Goal: Task Accomplishment & Management: Manage account settings

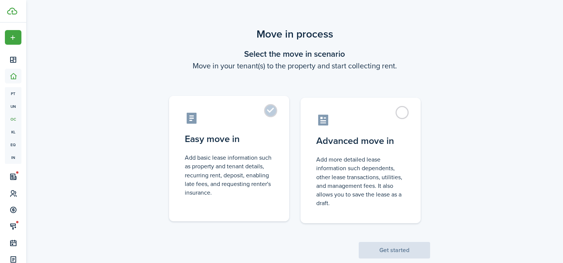
click at [270, 120] on control-radio-card-icon at bounding box center [229, 117] width 89 height 13
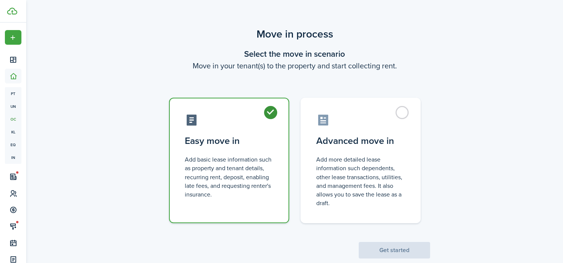
radio input "true"
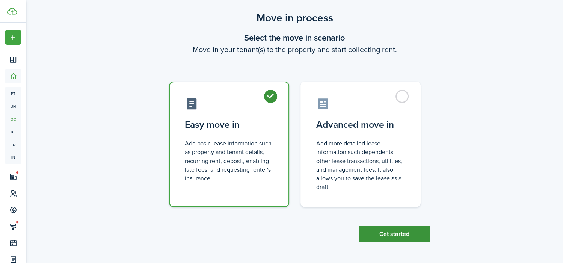
click at [413, 230] on button "Get started" at bounding box center [393, 234] width 71 height 17
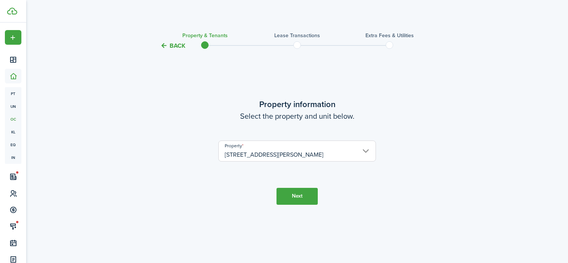
click at [304, 192] on button "Next" at bounding box center [297, 196] width 41 height 17
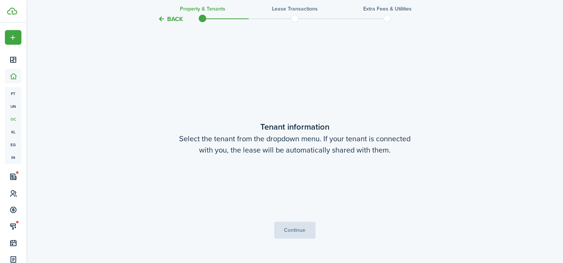
scroll to position [212, 0]
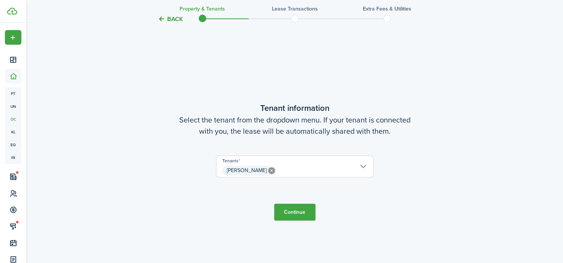
click at [359, 165] on span "[PERSON_NAME]" at bounding box center [294, 170] width 157 height 13
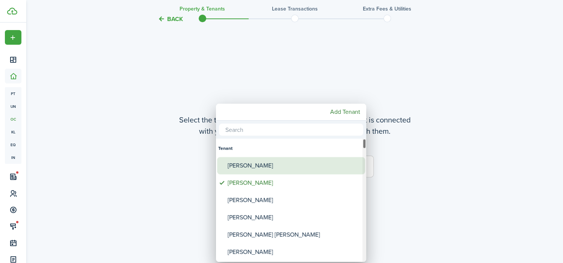
click at [341, 164] on div "[PERSON_NAME]" at bounding box center [293, 165] width 133 height 17
type input "[PERSON_NAME], [PERSON_NAME]"
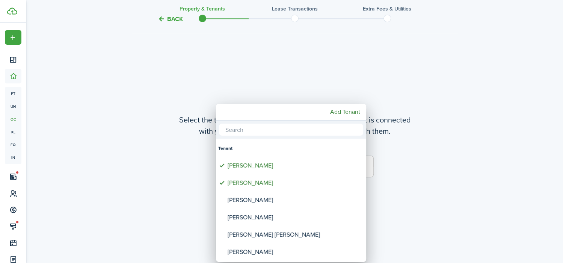
click at [404, 151] on div at bounding box center [281, 131] width 683 height 383
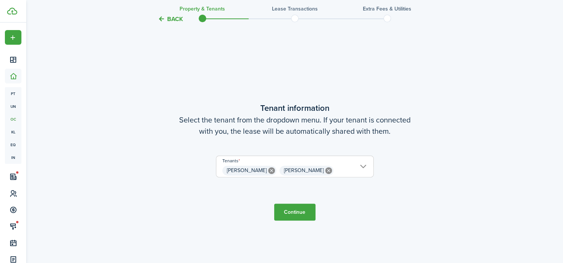
click at [288, 211] on button "Continue" at bounding box center [294, 211] width 41 height 17
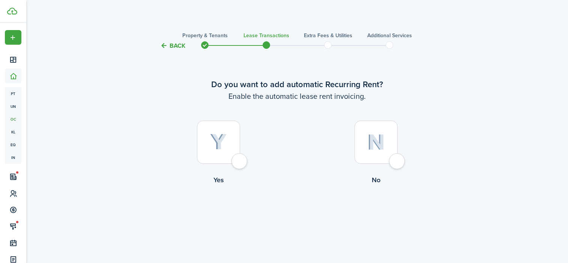
click at [236, 161] on div at bounding box center [218, 141] width 43 height 43
radio input "true"
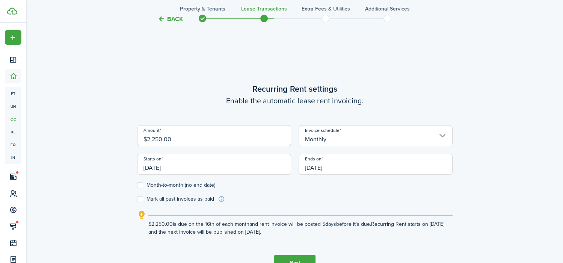
scroll to position [212, 0]
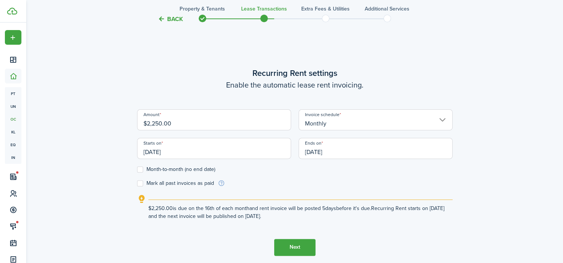
click at [162, 124] on input "$2,250.00" at bounding box center [214, 119] width 154 height 21
type input "$2,100.00"
click at [159, 150] on input "[DATE]" at bounding box center [214, 148] width 154 height 21
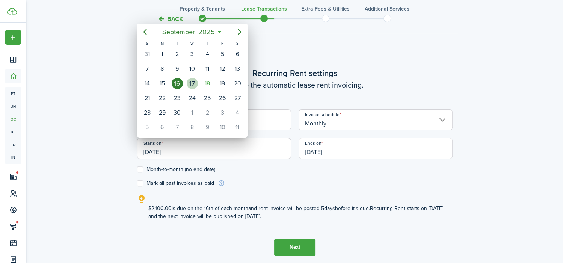
click at [191, 81] on div "17" at bounding box center [192, 83] width 11 height 11
type input "[DATE]"
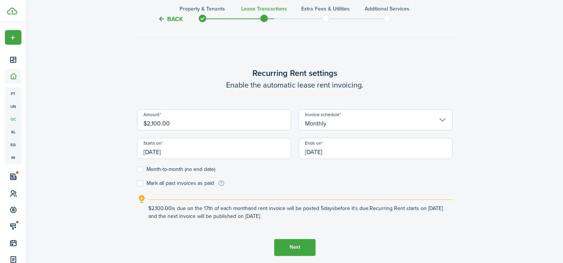
drag, startPoint x: 339, startPoint y: 149, endPoint x: 286, endPoint y: 149, distance: 53.3
click at [286, 149] on div "Amount $2,100.00 Invoice schedule Monthly Starts on [DATE] Ends on [DATE]" at bounding box center [294, 137] width 323 height 57
click at [322, 149] on input "[DATE]" at bounding box center [375, 148] width 154 height 21
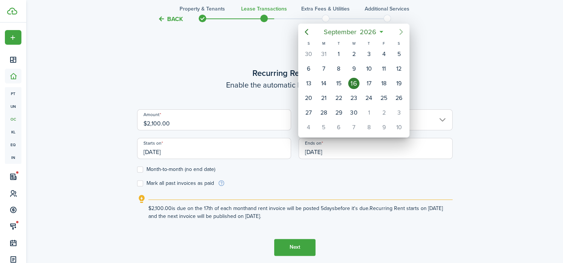
click at [400, 28] on icon "Next page" at bounding box center [400, 31] width 9 height 9
click at [400, 29] on icon "Next page" at bounding box center [400, 31] width 9 height 9
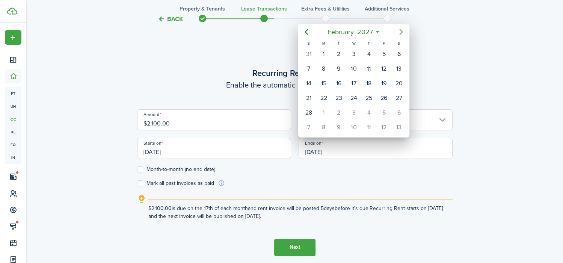
click at [400, 29] on icon "Next page" at bounding box center [400, 31] width 9 height 9
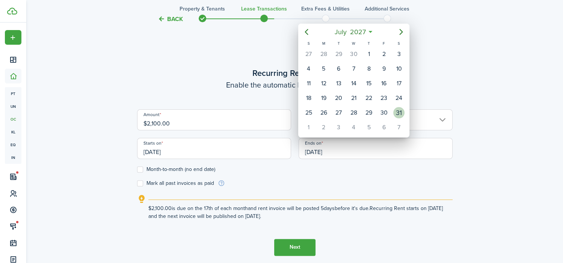
click at [393, 110] on div "31" at bounding box center [398, 112] width 11 height 11
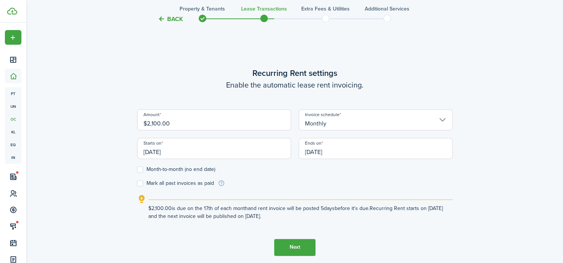
click at [343, 153] on input "[DATE]" at bounding box center [375, 148] width 154 height 21
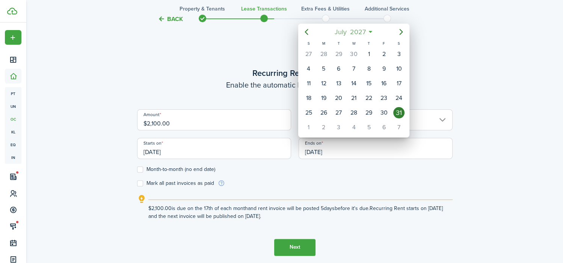
click at [360, 32] on span "2027" at bounding box center [357, 32] width 19 height 14
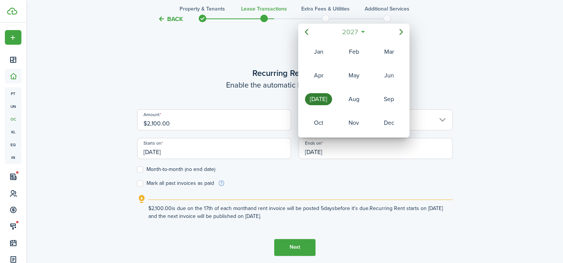
click at [351, 30] on span "2027" at bounding box center [349, 32] width 19 height 14
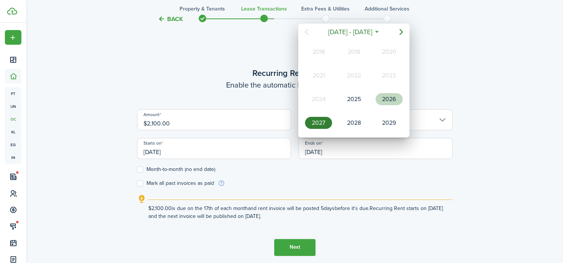
click at [383, 95] on div "2026" at bounding box center [388, 99] width 27 height 12
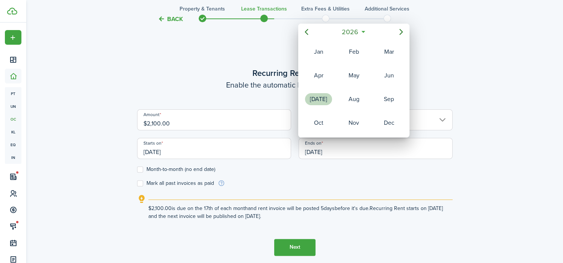
click at [331, 97] on div "[DATE]" at bounding box center [318, 99] width 27 height 12
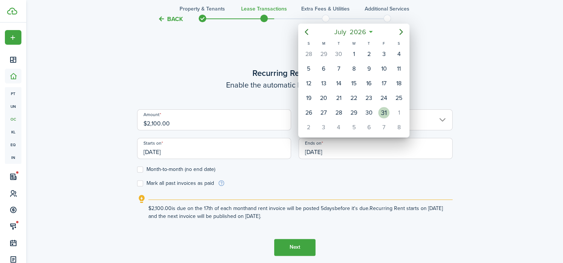
click at [379, 107] on div "31" at bounding box center [383, 112] width 15 height 14
type input "[DATE]"
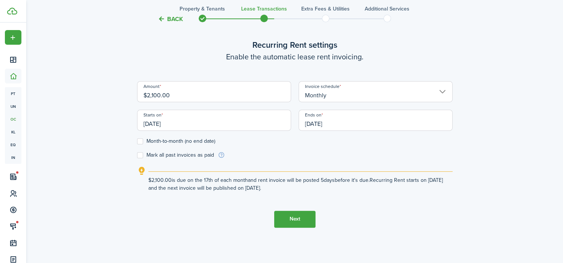
scroll to position [250, 0]
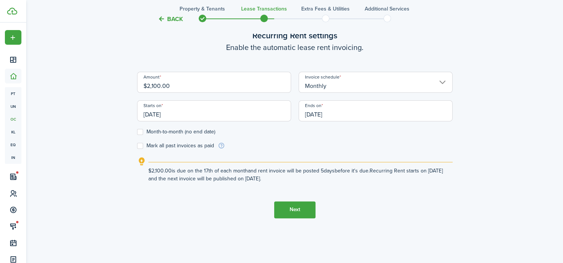
click at [142, 144] on label "Mark all past invoices as paid" at bounding box center [175, 146] width 77 height 6
click at [137, 145] on input "Mark all past invoices as paid" at bounding box center [137, 145] width 0 height 0
checkbox input "true"
click at [181, 114] on input "[DATE]" at bounding box center [214, 110] width 154 height 21
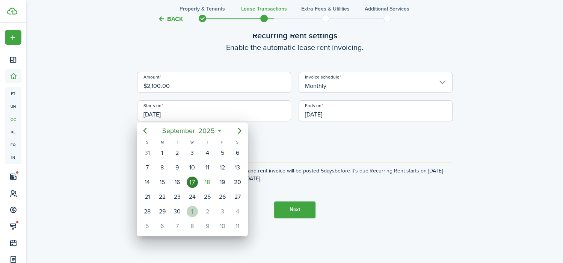
click at [187, 211] on div "1" at bounding box center [192, 211] width 11 height 11
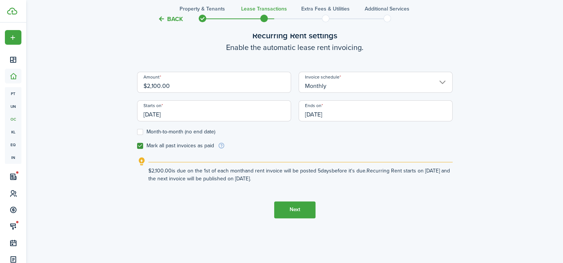
type input "[DATE]"
click at [139, 144] on label "Mark all past invoices as paid" at bounding box center [175, 146] width 77 height 6
click at [137, 145] on input "Mark all past invoices as paid" at bounding box center [137, 145] width 0 height 0
checkbox input "false"
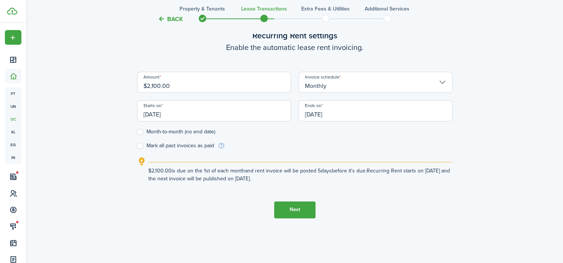
click at [299, 209] on button "Next" at bounding box center [294, 209] width 41 height 17
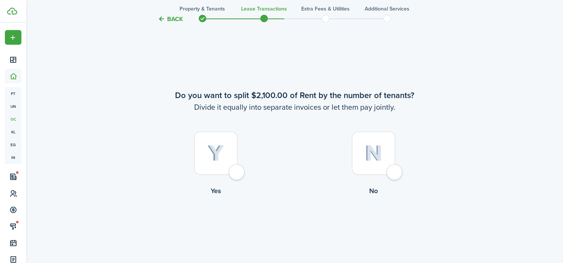
scroll to position [475, 0]
click at [387, 172] on div at bounding box center [373, 151] width 43 height 43
radio input "true"
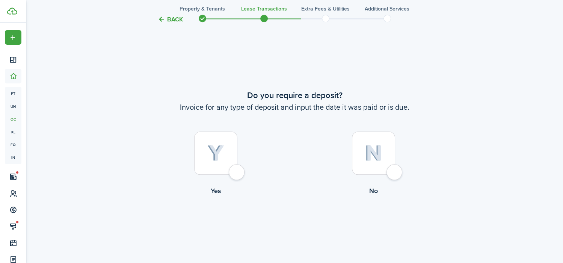
scroll to position [738, 0]
click at [237, 169] on div at bounding box center [215, 151] width 43 height 43
radio input "true"
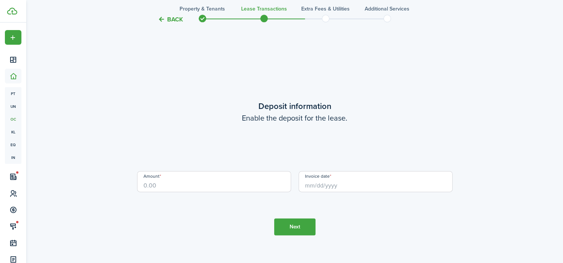
scroll to position [1000, 0]
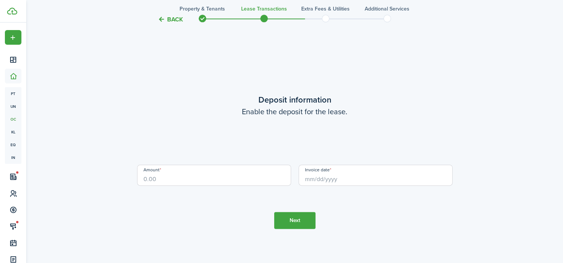
click at [244, 173] on input "Amount" at bounding box center [214, 174] width 154 height 21
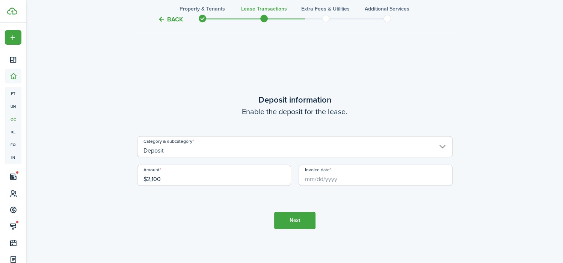
click at [329, 175] on input "Invoice date" at bounding box center [375, 174] width 154 height 21
type input "$2,100.00"
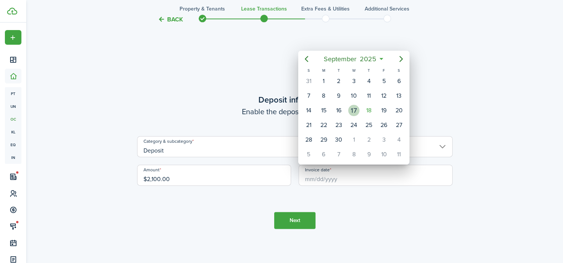
click at [350, 105] on div "17" at bounding box center [353, 110] width 15 height 14
type input "[DATE]"
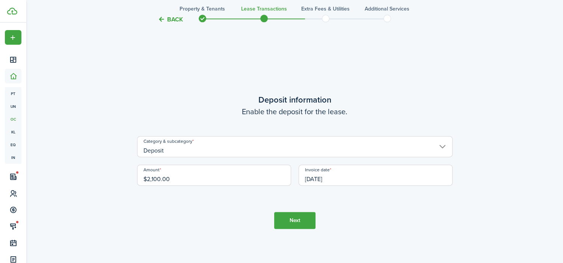
click at [286, 217] on button "Next" at bounding box center [294, 220] width 41 height 17
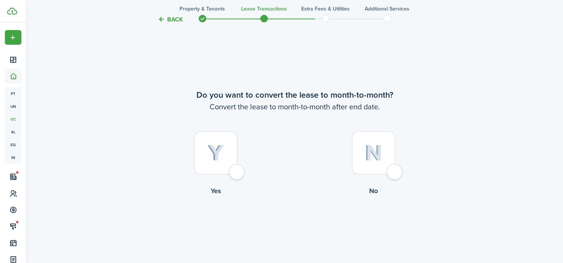
scroll to position [1263, 0]
click at [395, 169] on div at bounding box center [373, 151] width 43 height 43
radio input "true"
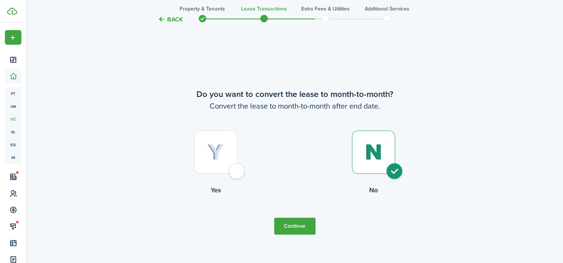
click at [296, 220] on button "Continue" at bounding box center [294, 225] width 41 height 17
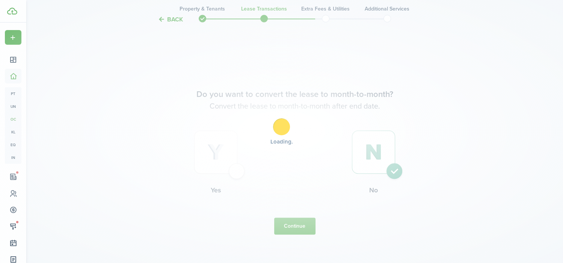
scroll to position [0, 0]
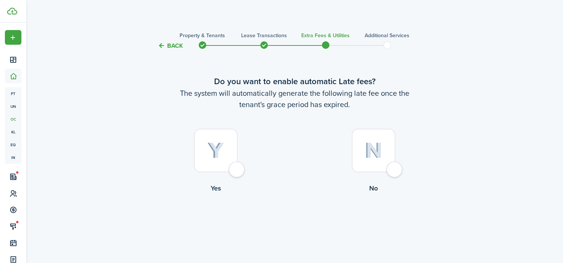
click at [237, 164] on div at bounding box center [215, 150] width 43 height 43
radio input "true"
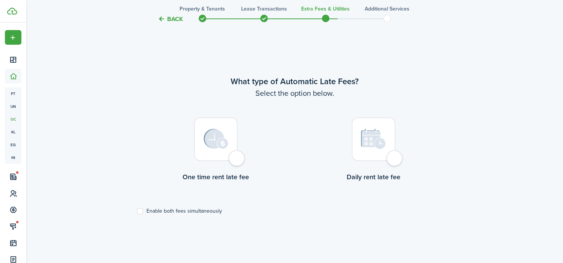
scroll to position [218, 0]
click at [235, 156] on div at bounding box center [215, 137] width 43 height 43
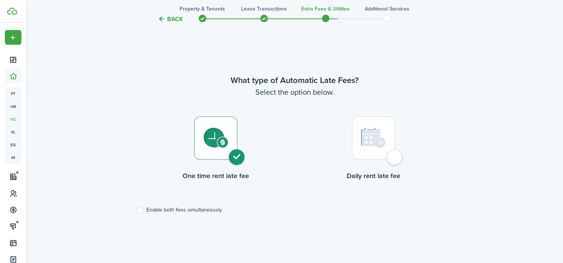
radio input "true"
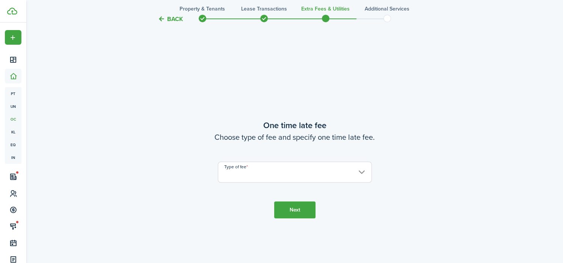
scroll to position [480, 0]
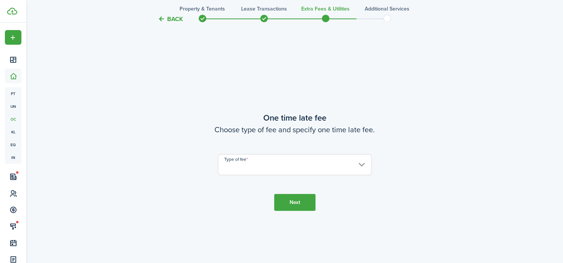
click at [257, 161] on input "Type of fee" at bounding box center [295, 164] width 154 height 21
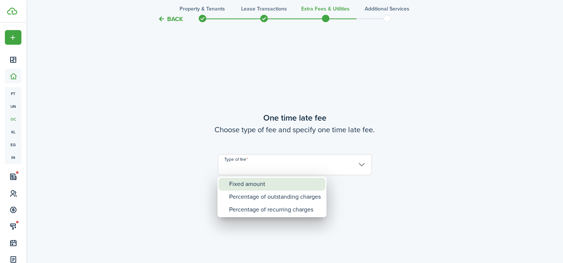
click at [272, 178] on div "Fixed amount" at bounding box center [275, 184] width 92 height 13
type input "Fixed amount"
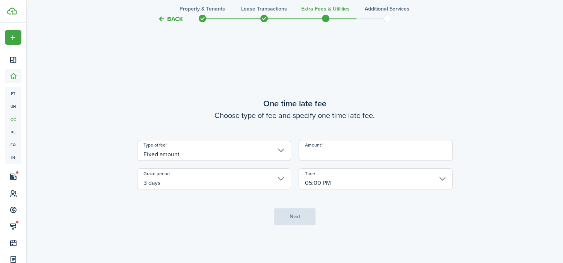
click at [320, 156] on input "Amount" at bounding box center [375, 150] width 154 height 21
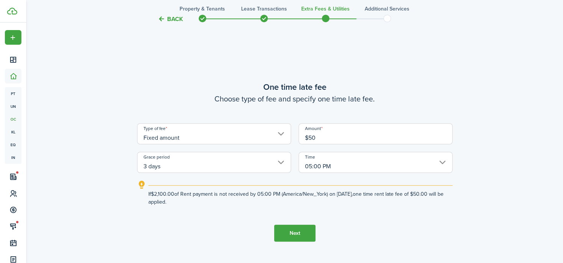
click at [355, 166] on input "05:00 PM" at bounding box center [375, 162] width 154 height 21
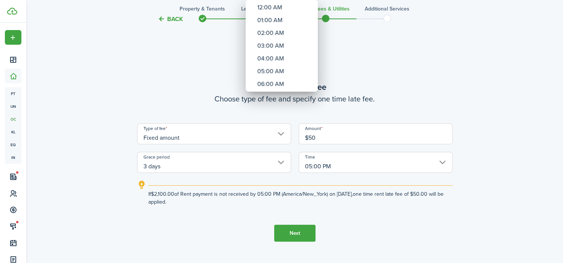
type input "$50.00"
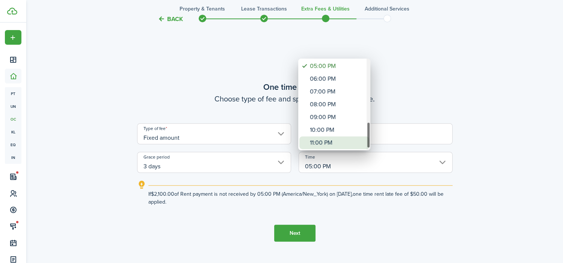
click at [342, 138] on div "11:00 PM" at bounding box center [337, 142] width 55 height 13
type input "11:00 PM"
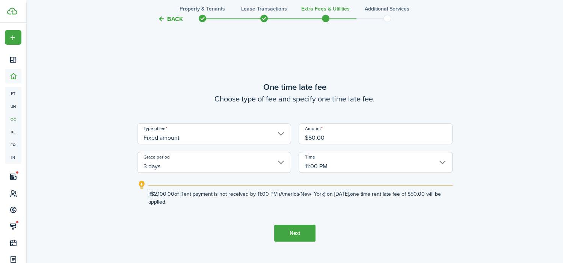
click at [296, 230] on button "Next" at bounding box center [294, 232] width 41 height 17
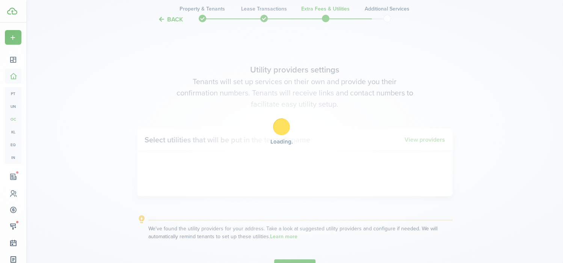
scroll to position [743, 0]
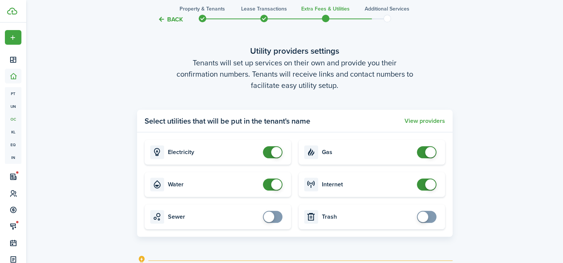
checkbox input "false"
click at [272, 185] on span at bounding box center [276, 184] width 11 height 11
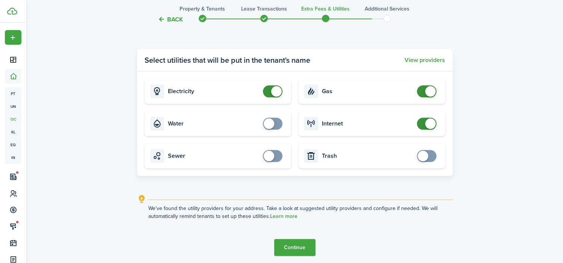
scroll to position [818, 0]
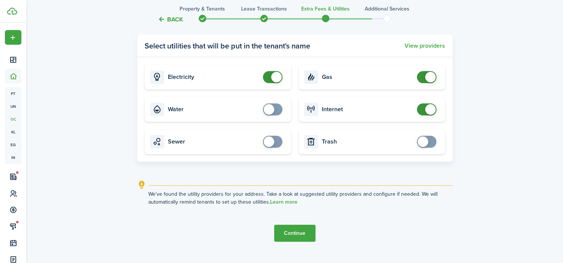
click at [290, 229] on button "Continue" at bounding box center [294, 232] width 41 height 17
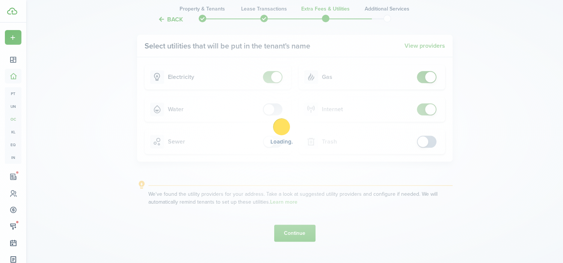
scroll to position [0, 0]
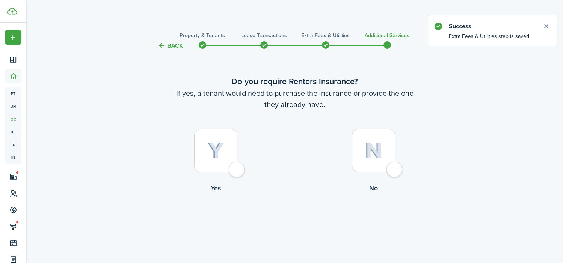
click at [394, 164] on div at bounding box center [373, 150] width 43 height 43
radio input "true"
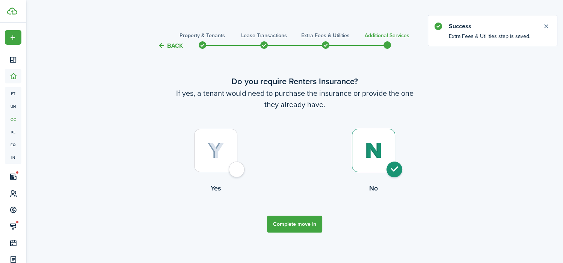
click at [300, 224] on button "Complete move in" at bounding box center [294, 223] width 55 height 17
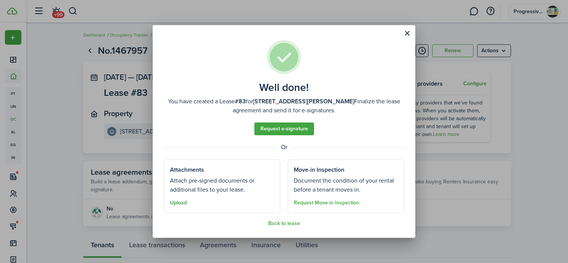
click at [177, 202] on button "Upload" at bounding box center [178, 203] width 17 height 6
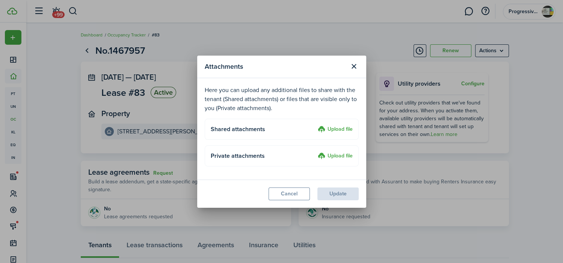
click at [346, 128] on label "Upload file" at bounding box center [334, 129] width 35 height 9
click at [315, 125] on input "Upload file" at bounding box center [315, 125] width 0 height 0
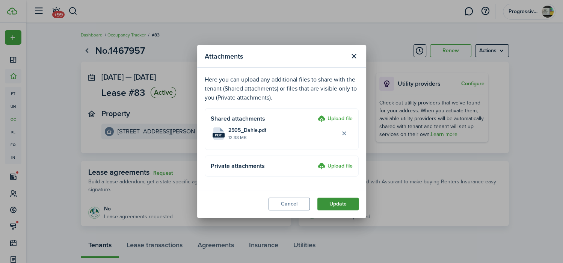
click at [337, 206] on button "Update" at bounding box center [337, 203] width 41 height 13
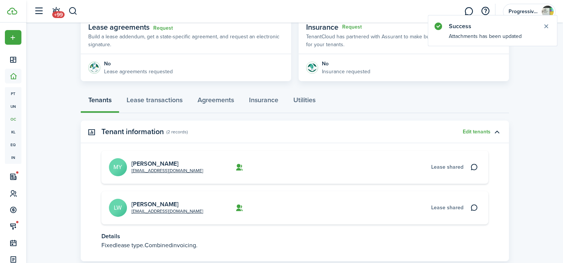
scroll to position [150, 0]
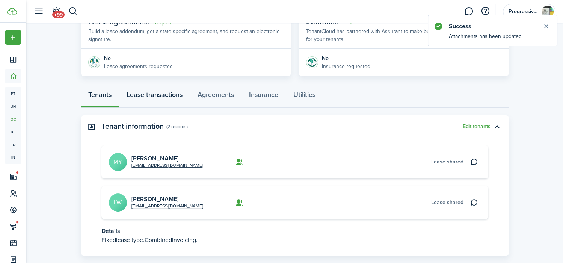
click at [162, 95] on link "Lease transactions" at bounding box center [154, 96] width 71 height 23
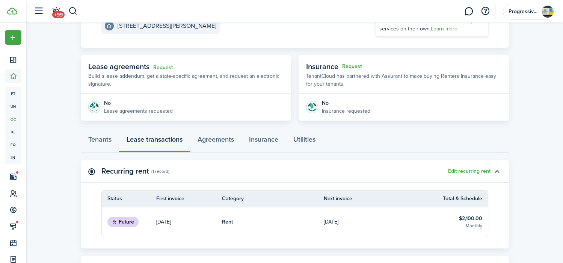
scroll to position [150, 0]
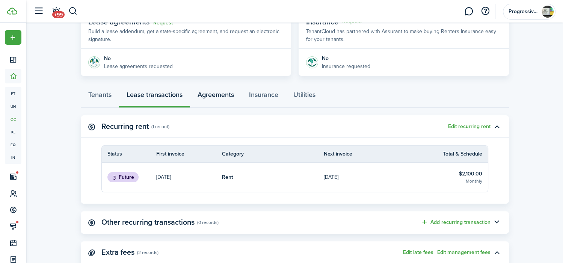
click at [210, 97] on link "Agreements" at bounding box center [215, 96] width 51 height 23
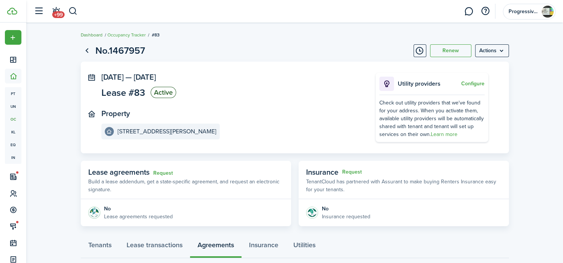
click at [94, 36] on link "Dashboard" at bounding box center [92, 35] width 22 height 7
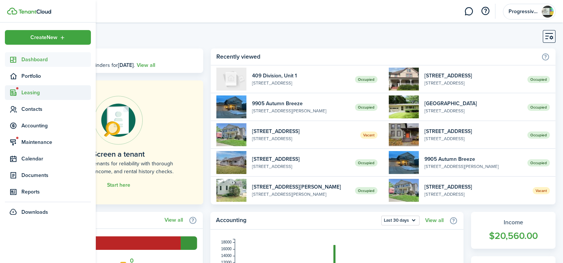
click at [30, 93] on span "Leasing" at bounding box center [55, 93] width 69 height 8
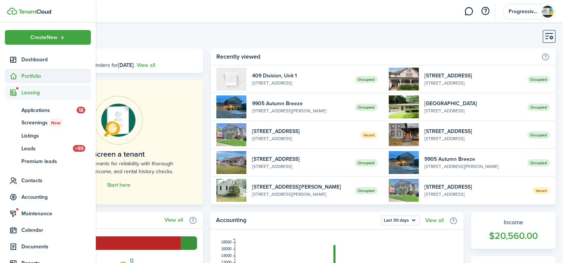
click at [33, 80] on span "Portfolio" at bounding box center [48, 76] width 86 height 15
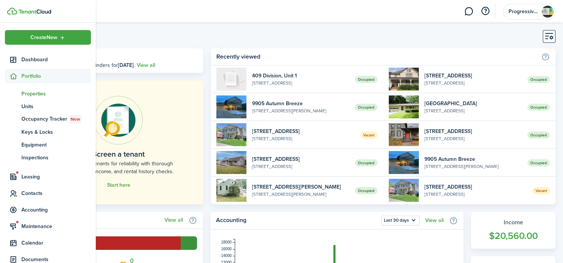
click at [42, 95] on span "Properties" at bounding box center [55, 94] width 69 height 8
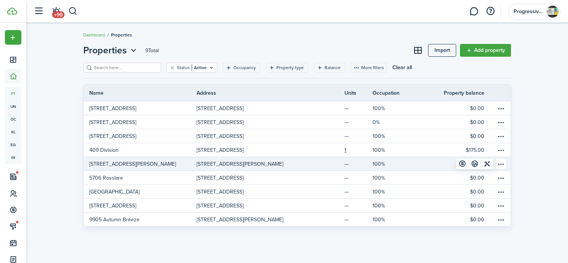
click at [135, 163] on link "[STREET_ADDRESS][PERSON_NAME]" at bounding box center [140, 164] width 113 height 14
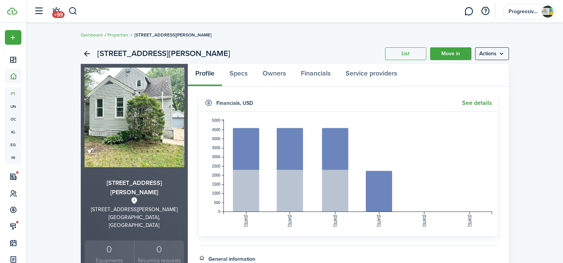
click at [468, 102] on link "See details" at bounding box center [477, 102] width 30 height 7
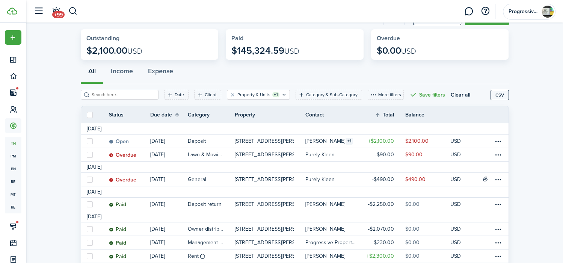
scroll to position [38, 0]
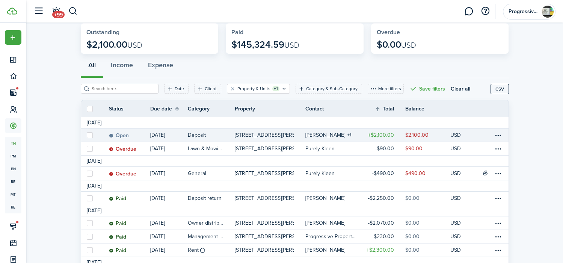
click at [225, 135] on link "Deposit" at bounding box center [211, 134] width 47 height 13
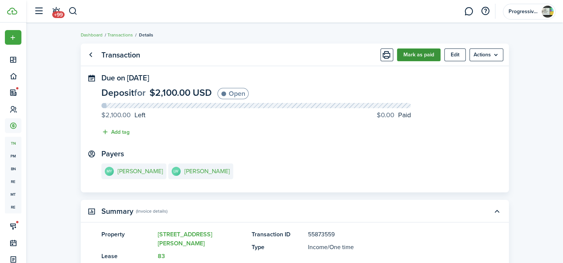
click at [414, 55] on button "Mark as paid" at bounding box center [419, 54] width 44 height 13
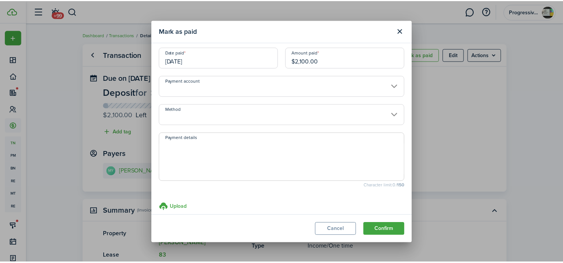
scroll to position [38, 0]
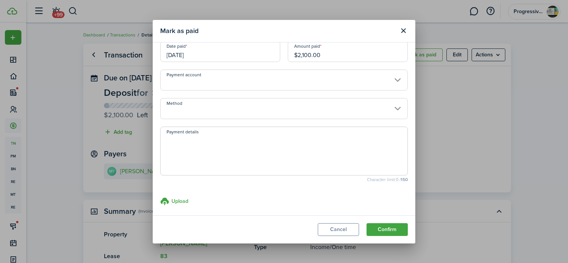
click at [296, 141] on textarea "Payment details" at bounding box center [284, 153] width 247 height 36
type textarea "C"
type textarea "Deposited into account via Venmo"
click at [385, 226] on button "Confirm" at bounding box center [387, 229] width 41 height 13
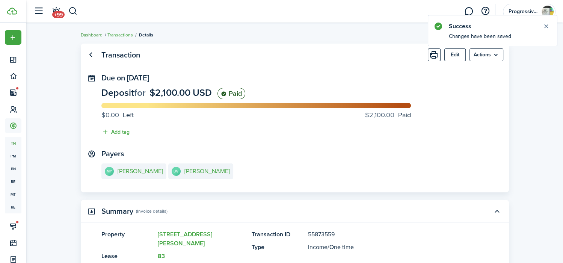
click at [97, 35] on link "Dashboard" at bounding box center [92, 35] width 22 height 7
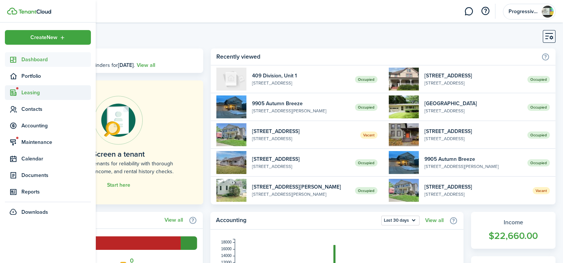
click at [42, 89] on span "Leasing" at bounding box center [55, 93] width 69 height 8
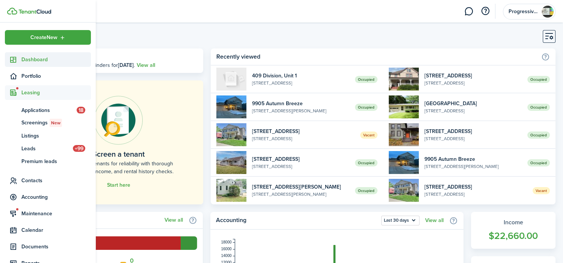
click at [37, 61] on span "Dashboard" at bounding box center [55, 60] width 69 height 8
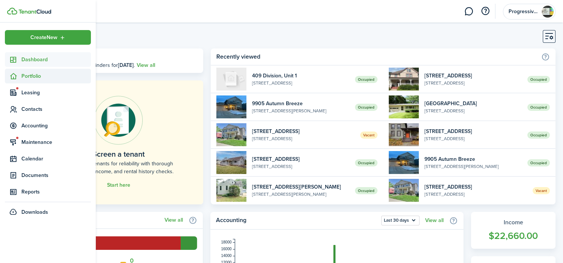
click at [38, 80] on span "Portfolio" at bounding box center [48, 76] width 86 height 15
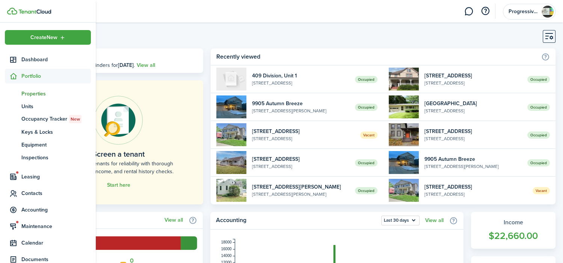
click at [42, 92] on span "Properties" at bounding box center [55, 94] width 69 height 8
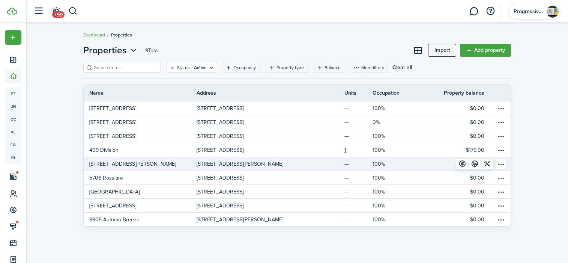
click at [155, 162] on link "[STREET_ADDRESS][PERSON_NAME]" at bounding box center [140, 164] width 113 height 14
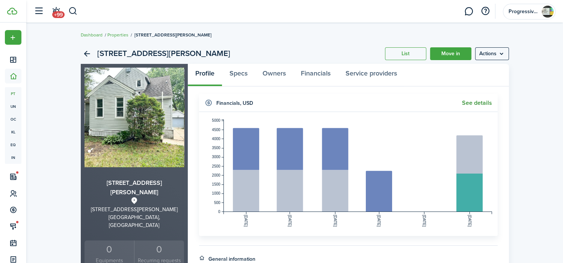
click at [468, 102] on link "See details" at bounding box center [477, 102] width 30 height 7
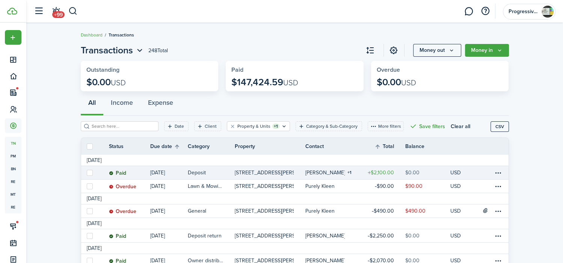
click at [323, 173] on table-info-title "[PERSON_NAME]" at bounding box center [325, 172] width 40 height 8
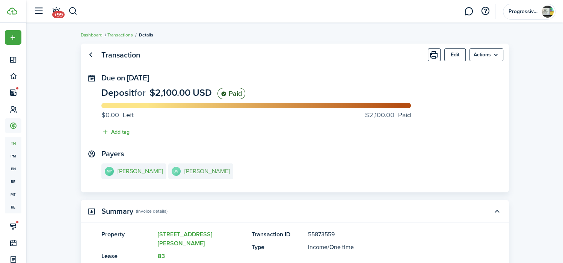
click at [186, 173] on e-details-info-title "[PERSON_NAME]" at bounding box center [206, 171] width 45 height 7
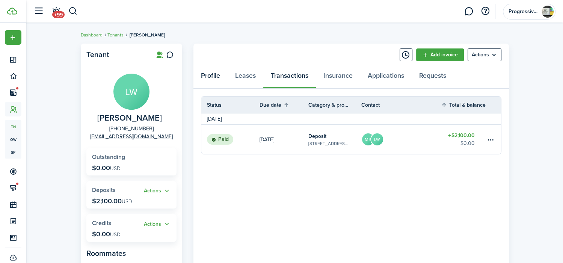
click at [212, 72] on link "Profile" at bounding box center [210, 77] width 34 height 23
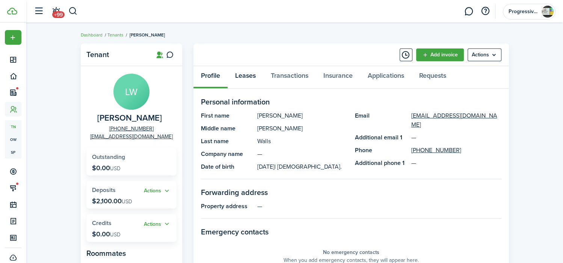
click at [244, 77] on link "Leases" at bounding box center [245, 77] width 36 height 23
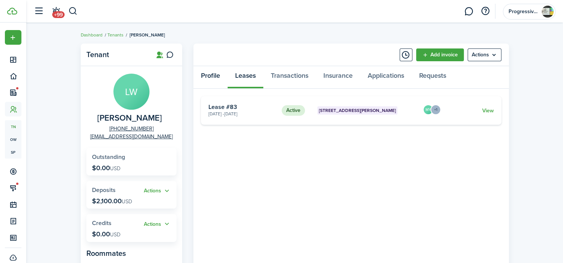
click at [213, 73] on link "Profile" at bounding box center [210, 77] width 34 height 23
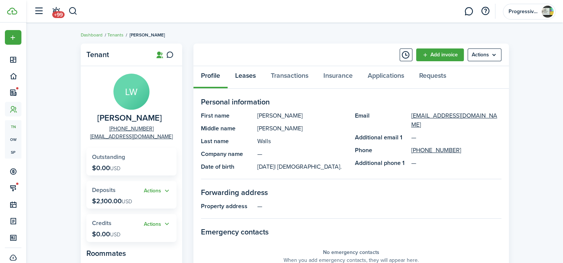
click at [249, 77] on link "Leases" at bounding box center [245, 77] width 36 height 23
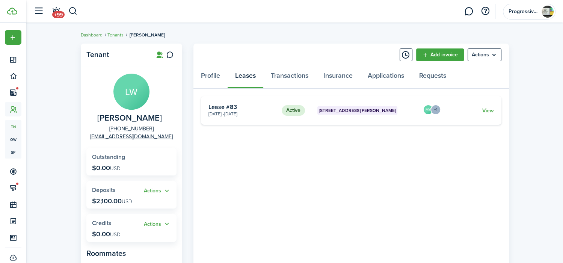
click at [95, 34] on link "Dashboard" at bounding box center [92, 35] width 22 height 7
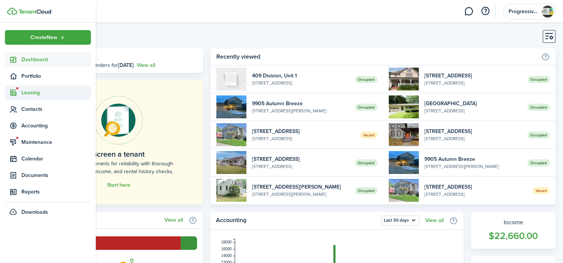
click at [43, 94] on span "Leasing" at bounding box center [55, 93] width 69 height 8
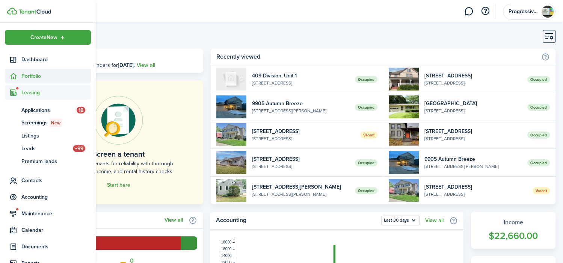
click at [43, 80] on span "Portfolio" at bounding box center [48, 76] width 86 height 15
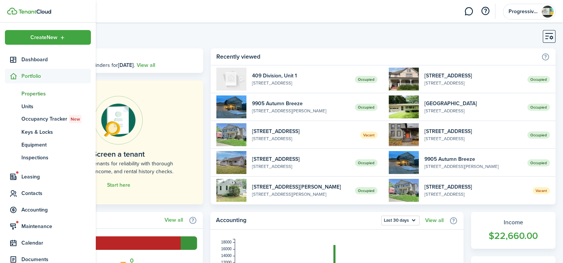
click at [38, 94] on span "Properties" at bounding box center [55, 94] width 69 height 8
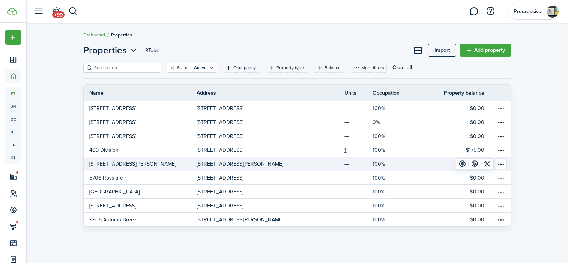
click at [200, 158] on link "[STREET_ADDRESS][PERSON_NAME]" at bounding box center [253, 164] width 113 height 14
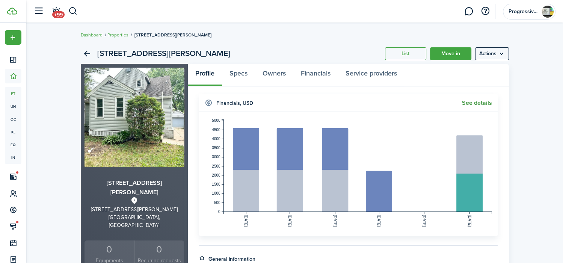
click at [472, 102] on link "See details" at bounding box center [477, 102] width 30 height 7
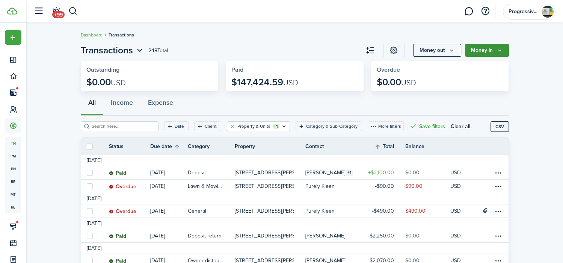
click at [489, 46] on button "Money in" at bounding box center [487, 50] width 44 height 13
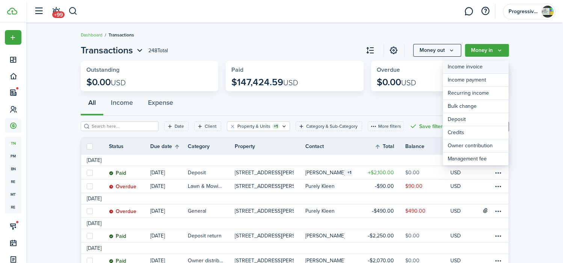
click at [476, 69] on link "Income invoice" at bounding box center [475, 66] width 66 height 13
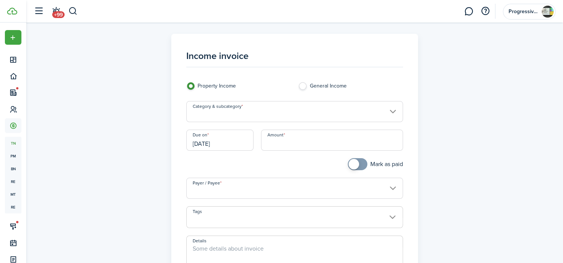
click at [292, 137] on input "Amount" at bounding box center [332, 139] width 142 height 21
click at [281, 117] on input "Category & subcategory" at bounding box center [294, 111] width 217 height 21
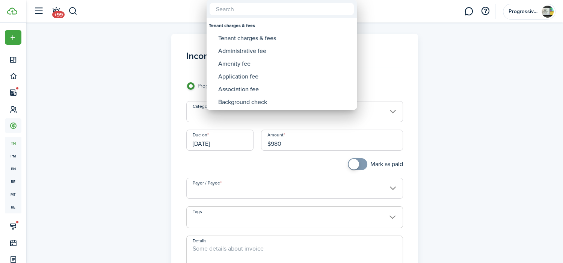
type input "$980.00"
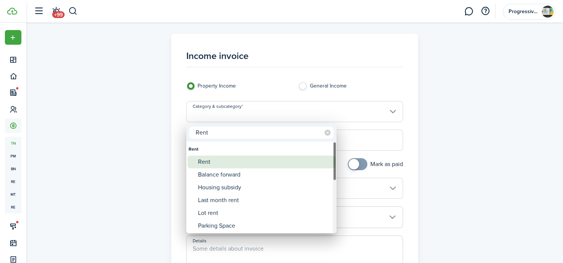
type input "Rent"
click at [238, 159] on div "Rent" at bounding box center [264, 161] width 133 height 13
type input "Rent"
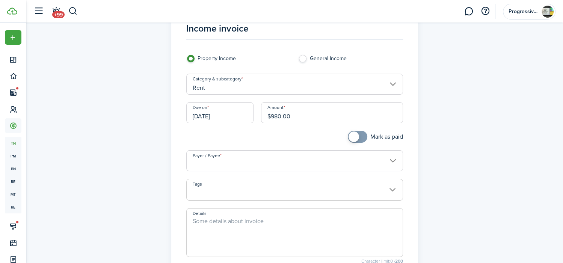
scroll to position [38, 0]
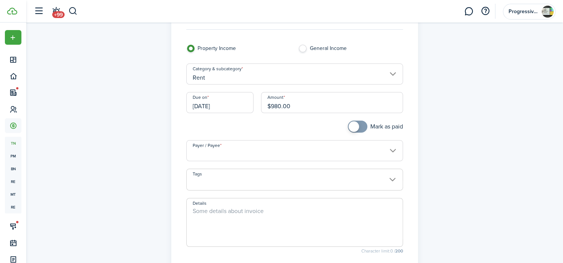
click at [206, 106] on input "[DATE]" at bounding box center [219, 102] width 67 height 21
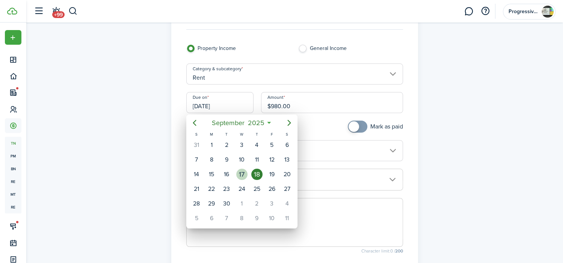
click at [244, 171] on div "17" at bounding box center [241, 173] width 11 height 11
type input "[DATE]"
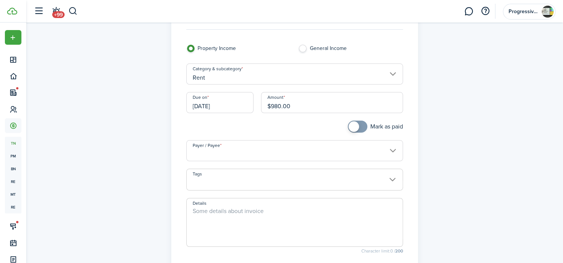
click at [270, 123] on div at bounding box center [238, 130] width 112 height 20
checkbox input "true"
click at [356, 126] on span at bounding box center [353, 126] width 11 height 11
click at [265, 208] on textarea "Details" at bounding box center [295, 224] width 216 height 36
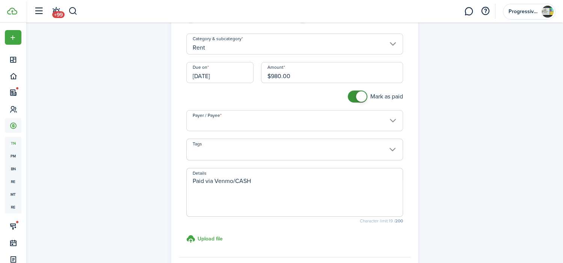
scroll to position [113, 0]
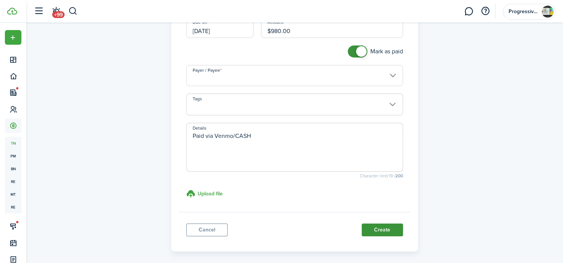
type textarea "Paid via Venmo/CASH"
click at [381, 227] on button "Create" at bounding box center [381, 229] width 41 height 13
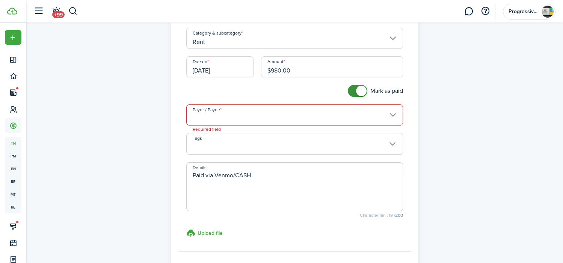
scroll to position [56, 0]
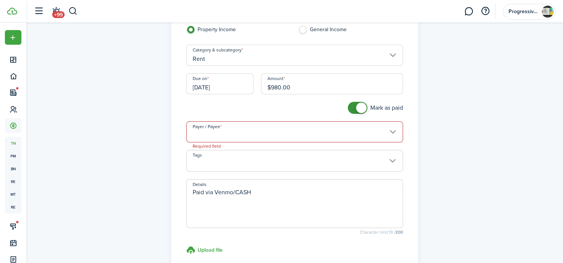
click at [297, 126] on input "Payer / Payee" at bounding box center [294, 131] width 217 height 21
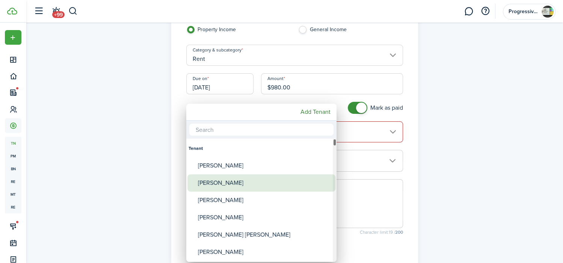
click at [226, 177] on div "[PERSON_NAME]" at bounding box center [264, 182] width 133 height 17
type input "[PERSON_NAME]"
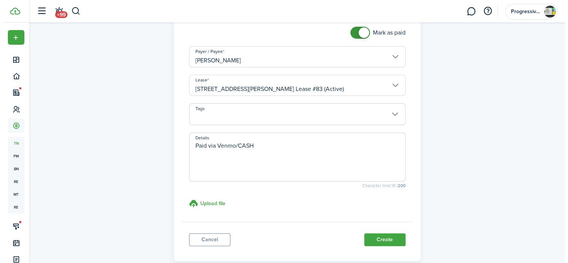
scroll to position [169, 0]
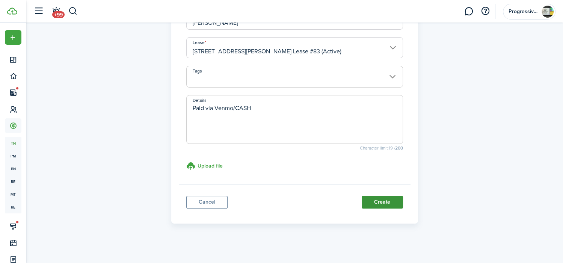
click at [380, 203] on button "Create" at bounding box center [381, 202] width 41 height 13
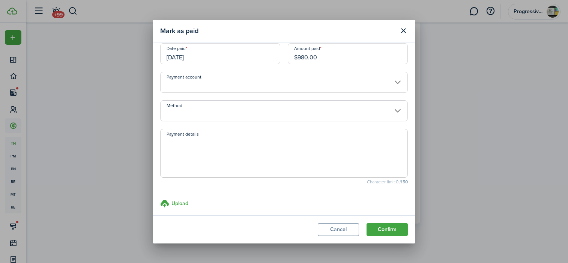
scroll to position [13, 0]
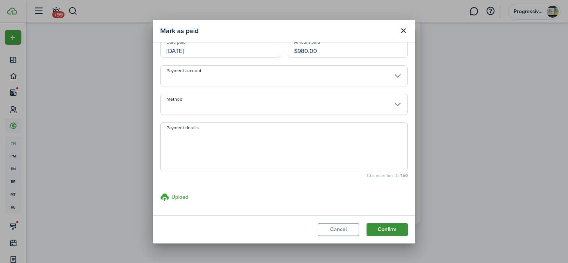
click at [391, 227] on button "Confirm" at bounding box center [387, 229] width 41 height 13
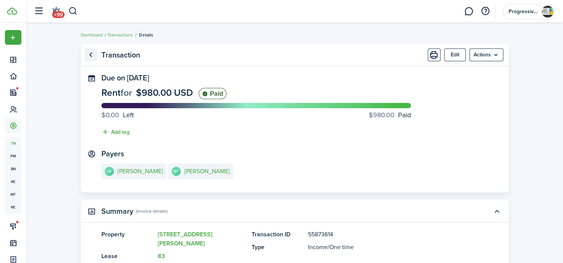
click at [88, 55] on link "Go back" at bounding box center [90, 54] width 13 height 13
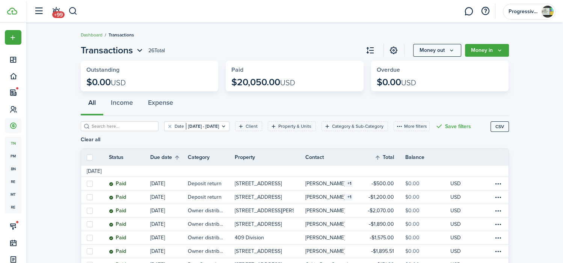
click at [89, 33] on link "Dashboard" at bounding box center [92, 35] width 22 height 7
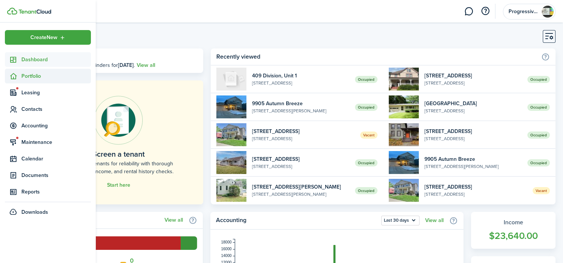
click at [27, 77] on span "Portfolio" at bounding box center [55, 76] width 69 height 8
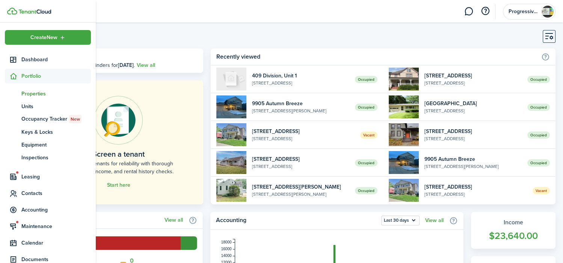
click at [44, 94] on span "Properties" at bounding box center [55, 94] width 69 height 8
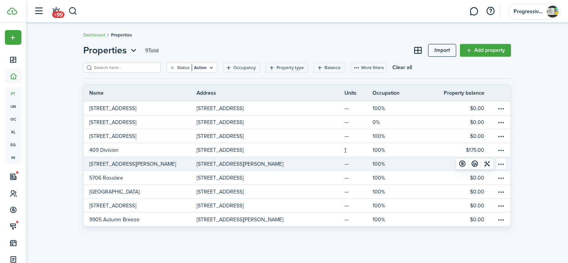
click at [127, 162] on link "[STREET_ADDRESS][PERSON_NAME]" at bounding box center [140, 164] width 113 height 14
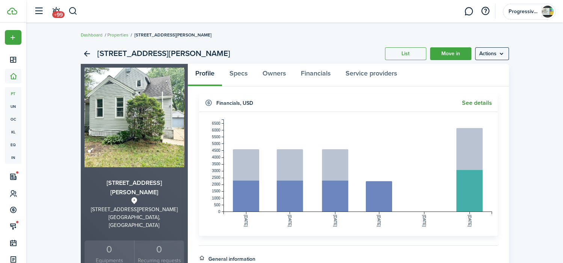
click at [469, 100] on link "See details" at bounding box center [477, 102] width 30 height 7
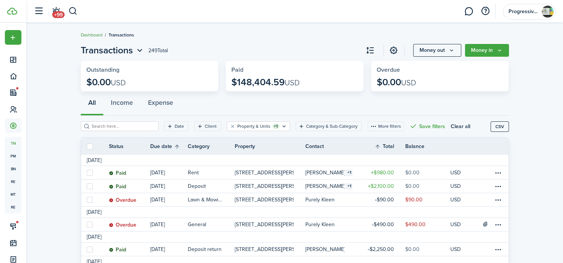
click at [91, 33] on link "Dashboard" at bounding box center [92, 35] width 22 height 7
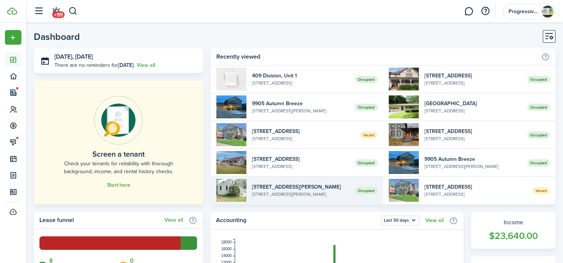
click at [297, 185] on widget-list-item-title "[STREET_ADDRESS][PERSON_NAME]" at bounding box center [300, 187] width 97 height 8
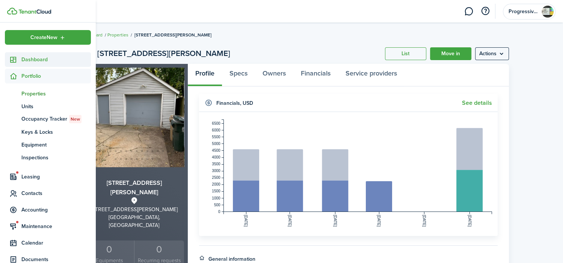
click at [38, 62] on span "Dashboard" at bounding box center [55, 60] width 69 height 8
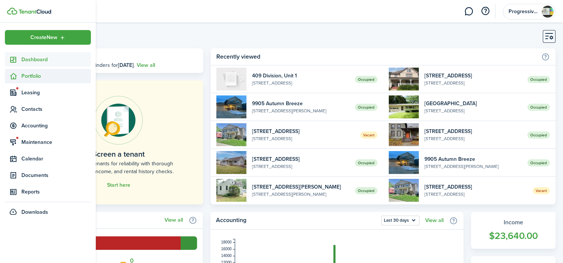
click at [39, 77] on span "Portfolio" at bounding box center [55, 76] width 69 height 8
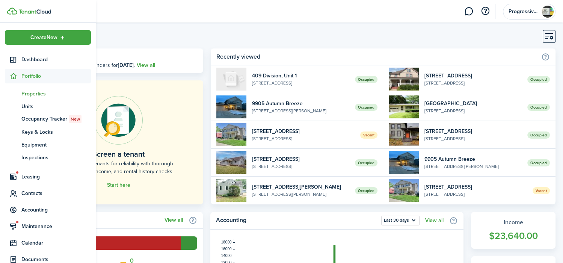
click at [44, 90] on span "Properties" at bounding box center [55, 94] width 69 height 8
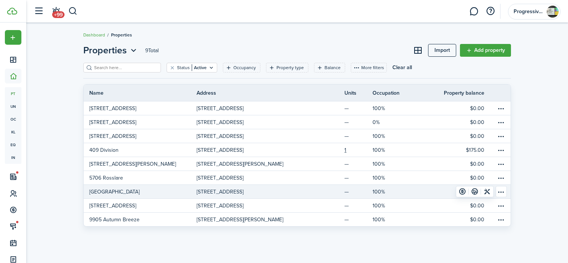
click at [141, 191] on link "[GEOGRAPHIC_DATA]" at bounding box center [140, 192] width 113 height 14
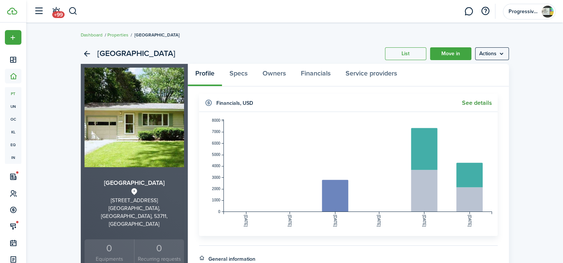
click at [472, 101] on link "See details" at bounding box center [477, 102] width 30 height 7
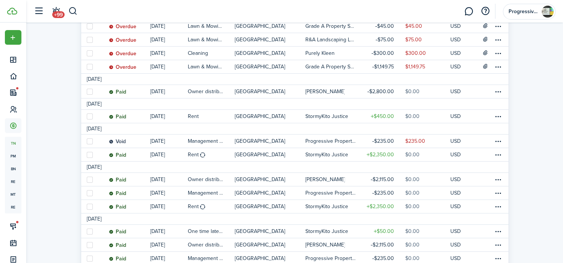
scroll to position [188, 0]
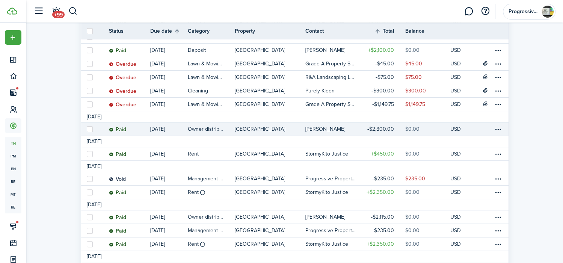
click at [317, 128] on table-profile-info-text "[PERSON_NAME]" at bounding box center [325, 129] width 40 height 6
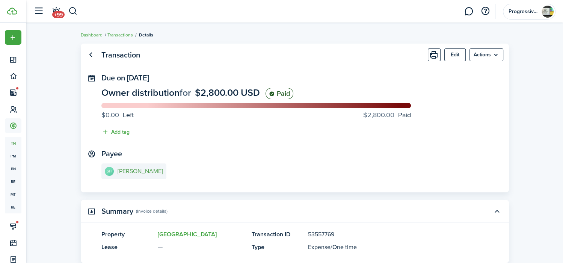
click at [125, 170] on e-details-info-title "[PERSON_NAME]" at bounding box center [139, 171] width 45 height 7
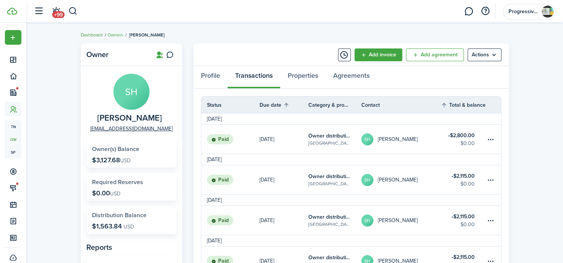
click at [86, 33] on link "Dashboard" at bounding box center [92, 35] width 22 height 7
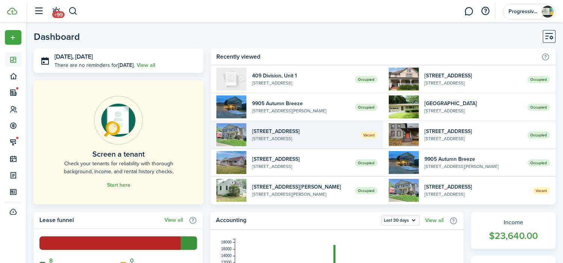
click at [298, 128] on widget-list-item-title "[STREET_ADDRESS]" at bounding box center [303, 131] width 102 height 8
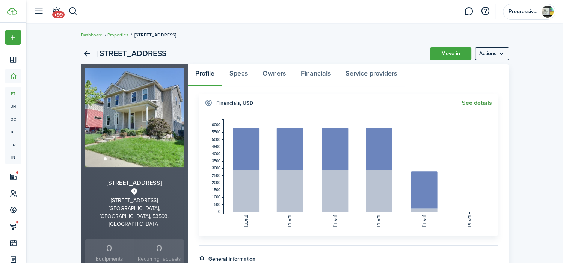
click at [471, 100] on link "See details" at bounding box center [477, 102] width 30 height 7
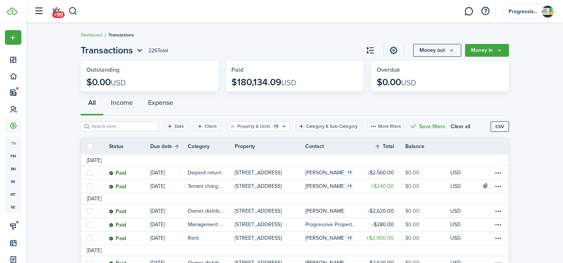
click at [86, 35] on link "Dashboard" at bounding box center [92, 35] width 22 height 7
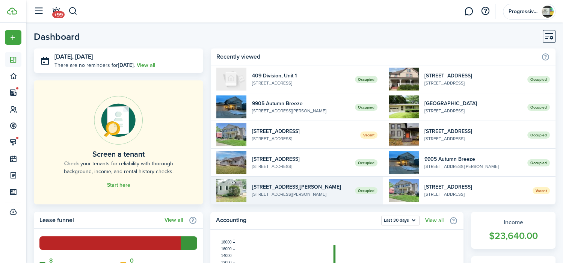
click at [272, 181] on link "Occupied [STREET_ADDRESS][PERSON_NAME][PERSON_NAME]" at bounding box center [297, 190] width 172 height 28
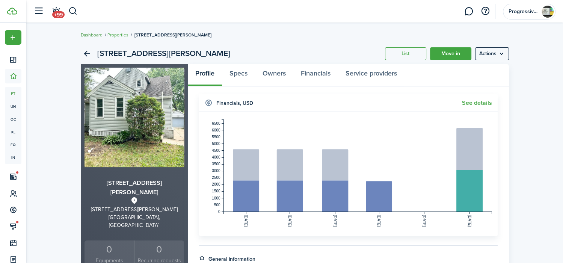
click at [90, 34] on link "Dashboard" at bounding box center [92, 35] width 22 height 7
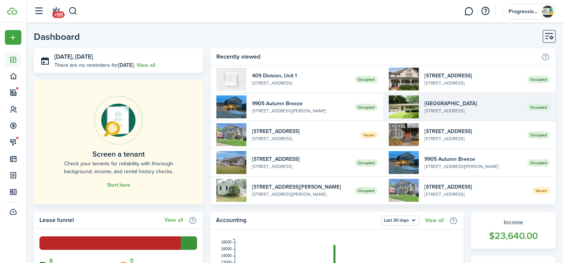
click at [445, 108] on widget-list-item-description "[STREET_ADDRESS]" at bounding box center [472, 110] width 97 height 7
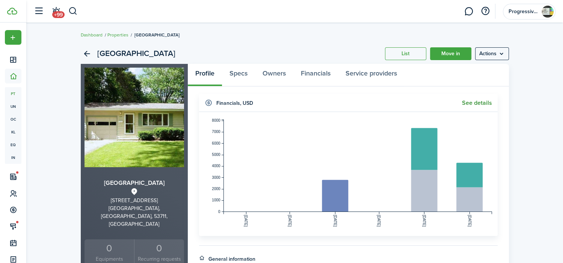
click at [479, 101] on link "See details" at bounding box center [477, 102] width 30 height 7
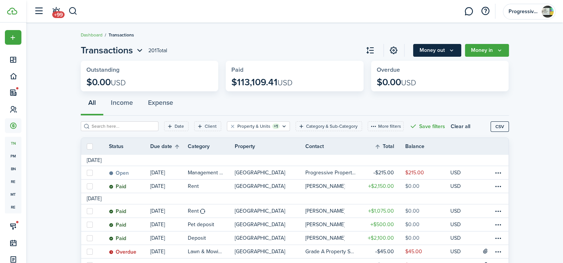
click at [434, 51] on button "Money out" at bounding box center [437, 50] width 48 height 13
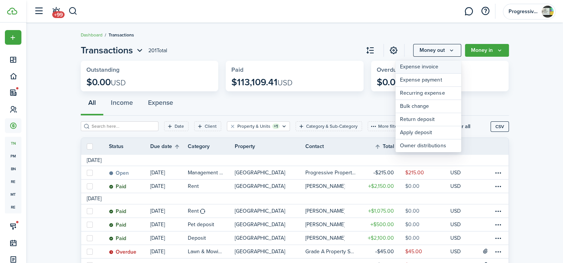
click at [427, 65] on link "Expense invoice" at bounding box center [428, 66] width 66 height 13
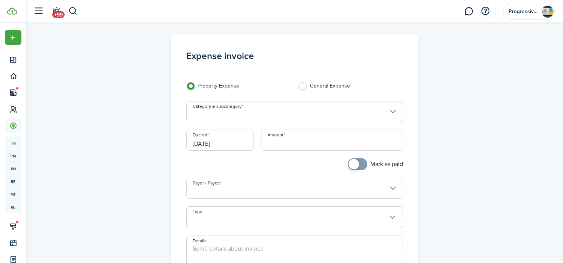
click at [312, 113] on input "Category & subcategory" at bounding box center [294, 111] width 217 height 21
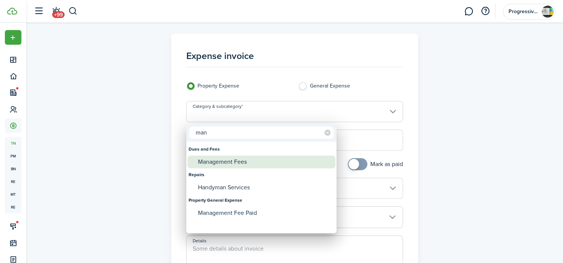
type input "man"
click at [266, 160] on div "Management Fees" at bounding box center [264, 161] width 133 height 13
type input "Dues and Fees / Management Fees"
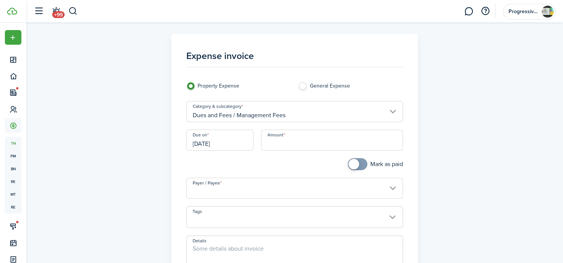
click at [300, 141] on input "Amount" at bounding box center [332, 139] width 142 height 21
click at [269, 185] on input "Payer / Payee" at bounding box center [294, 188] width 217 height 21
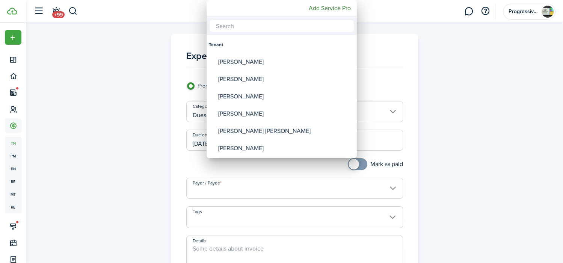
type input "$107.50"
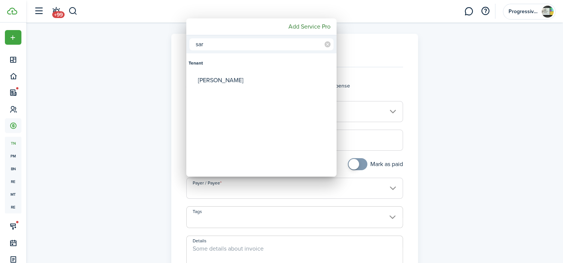
type input "sar"
click at [420, 80] on div at bounding box center [281, 131] width 683 height 383
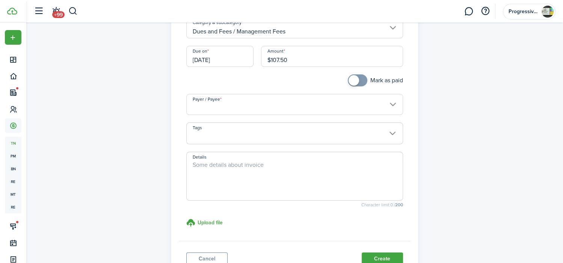
scroll to position [75, 0]
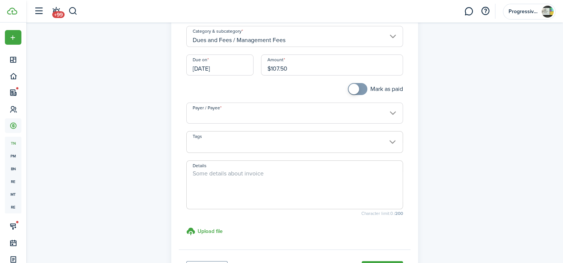
click at [318, 118] on input "Payer / Payee" at bounding box center [294, 112] width 217 height 21
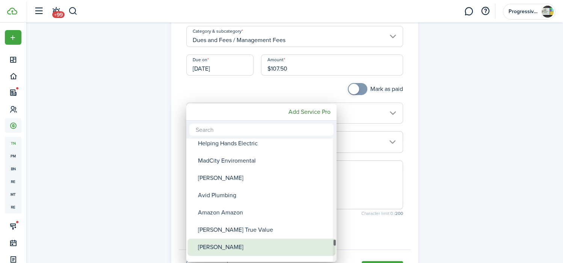
drag, startPoint x: 334, startPoint y: 152, endPoint x: 332, endPoint y: 243, distance: 90.5
click at [332, 243] on mbsc-scrollview-base "[PERSON_NAME] [PERSON_NAME] [PERSON_NAME] Service Pro [PERSON_NAME] Plumbing He…" at bounding box center [261, 200] width 150 height 122
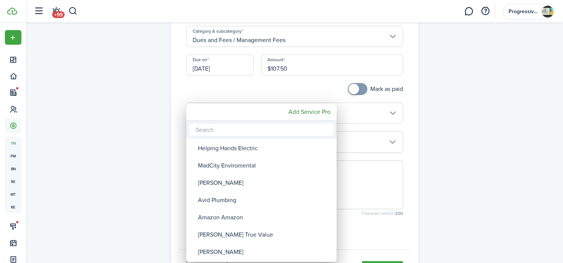
click at [258, 130] on input "text" at bounding box center [261, 129] width 144 height 12
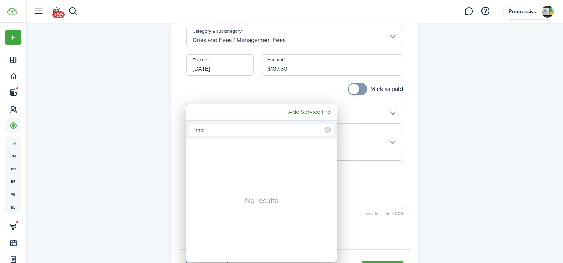
type input "m"
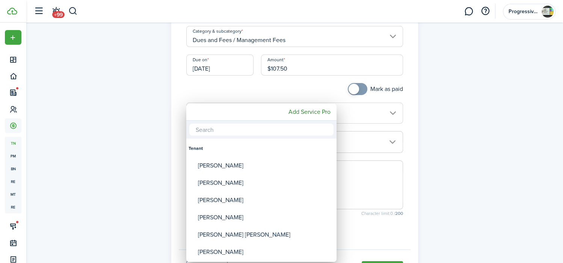
click at [167, 111] on div at bounding box center [281, 131] width 683 height 383
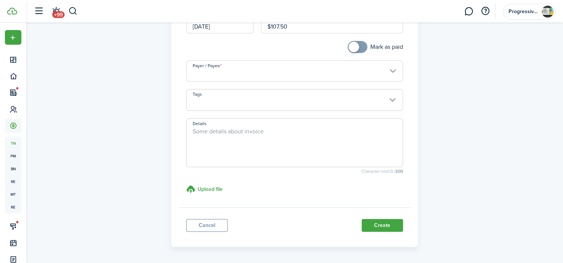
scroll to position [144, 0]
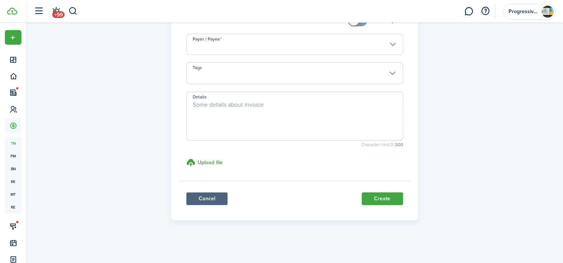
click at [196, 196] on link "Cancel" at bounding box center [206, 198] width 41 height 13
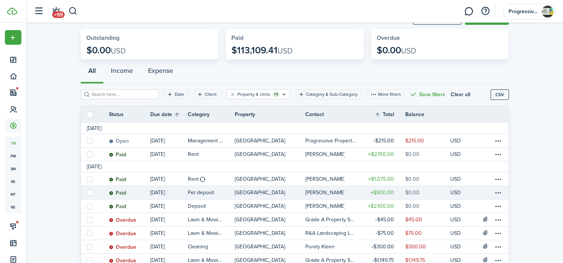
scroll to position [38, 0]
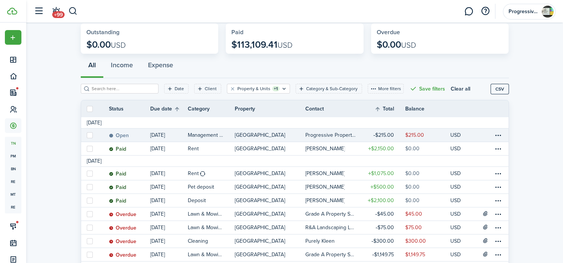
click at [224, 136] on link "Management fees" at bounding box center [211, 134] width 47 height 13
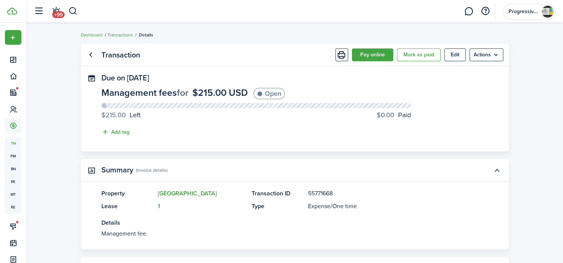
click at [117, 35] on link "Transactions" at bounding box center [120, 35] width 26 height 7
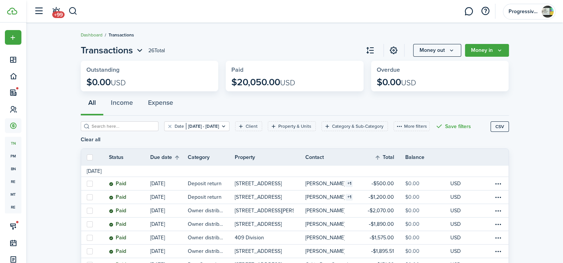
click at [92, 35] on link "Dashboard" at bounding box center [92, 35] width 22 height 7
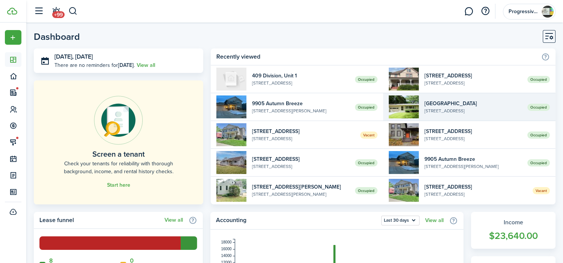
click at [454, 110] on widget-list-item-description "[STREET_ADDRESS]" at bounding box center [472, 110] width 97 height 7
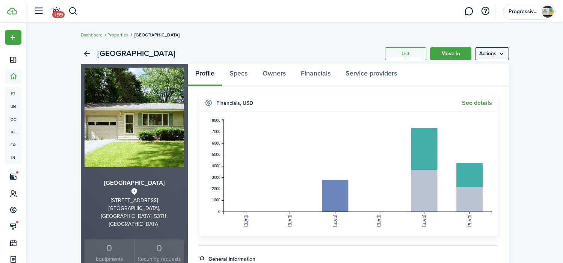
click at [469, 101] on link "See details" at bounding box center [477, 102] width 30 height 7
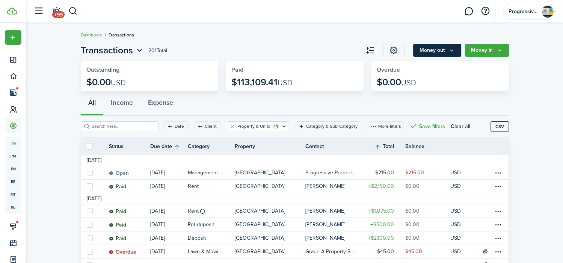
click at [439, 49] on button "Money out" at bounding box center [437, 50] width 48 height 13
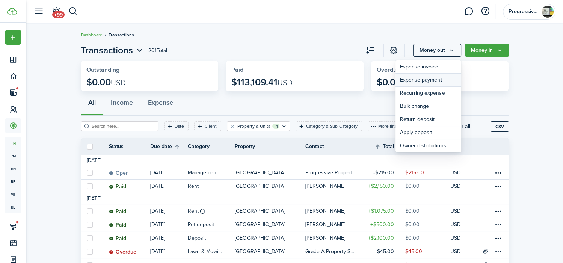
click at [437, 80] on link "Expense payment" at bounding box center [428, 80] width 66 height 13
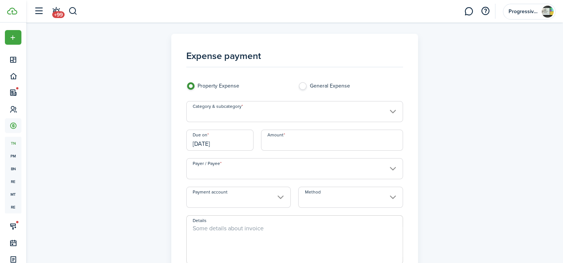
click at [309, 117] on input "Category & subcategory" at bounding box center [294, 111] width 217 height 21
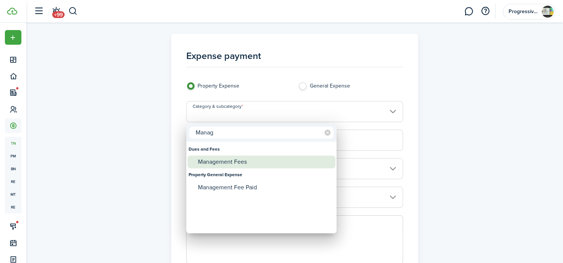
type input "Manag"
click at [266, 162] on div "Management Fees" at bounding box center [264, 161] width 133 height 13
type input "Dues and Fees / Management Fees"
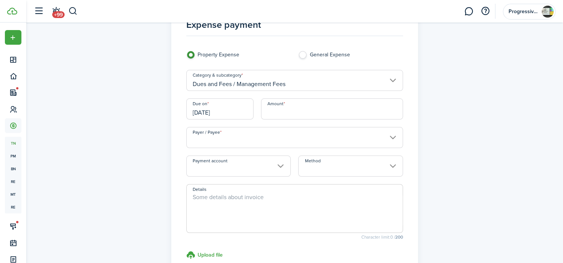
scroll to position [38, 0]
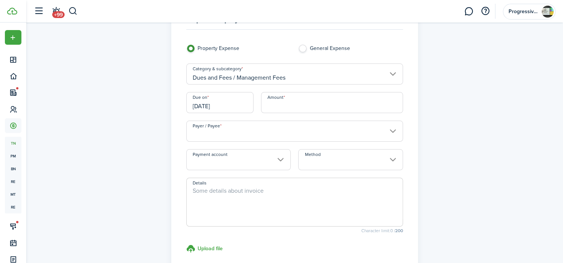
click at [305, 47] on label "General Expense" at bounding box center [350, 50] width 104 height 11
radio input "false"
radio input "true"
click at [304, 76] on input "General Expense" at bounding box center [294, 73] width 217 height 21
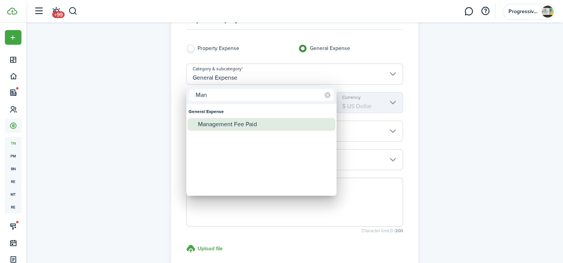
type input "Man"
click at [271, 125] on div "Management Fee Paid" at bounding box center [264, 124] width 133 height 13
type input "General Expense / Management Fee Paid"
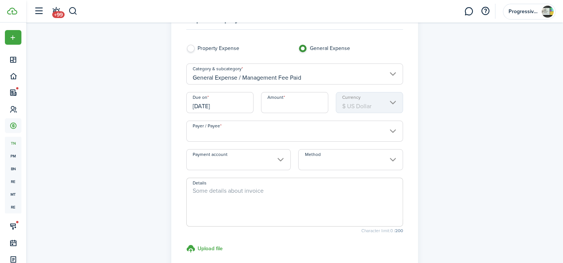
click at [286, 131] on input "Payer / Payee" at bounding box center [294, 130] width 217 height 21
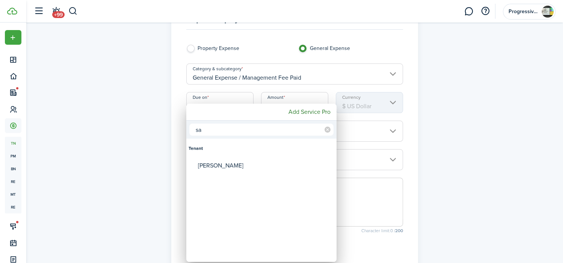
type input "s"
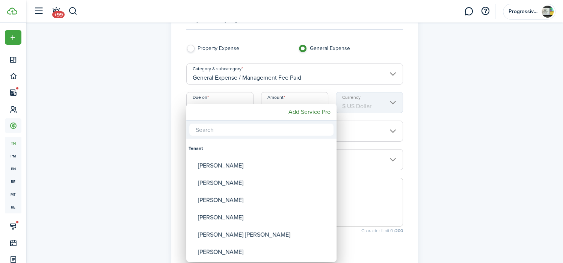
click at [165, 101] on div at bounding box center [281, 131] width 683 height 383
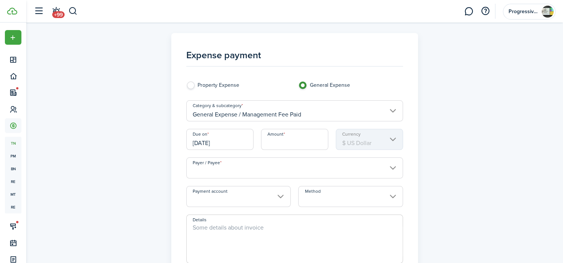
scroll to position [123, 0]
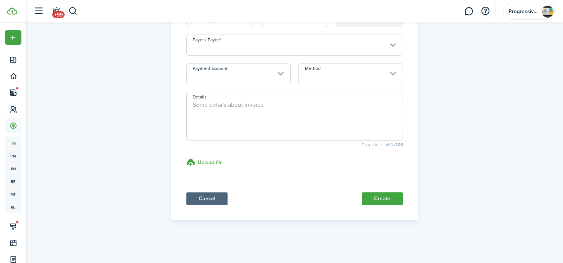
click at [209, 196] on link "Cancel" at bounding box center [206, 198] width 41 height 13
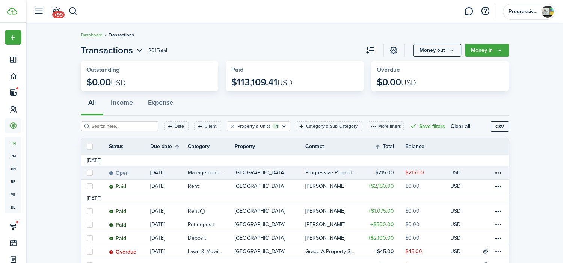
click at [131, 171] on link "Open" at bounding box center [129, 172] width 41 height 13
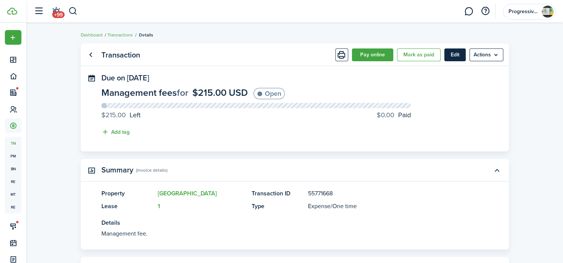
click at [455, 57] on button "Edit" at bounding box center [454, 54] width 21 height 13
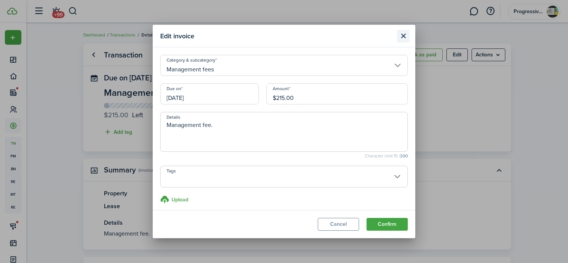
click at [405, 34] on button "Close modal" at bounding box center [403, 36] width 13 height 13
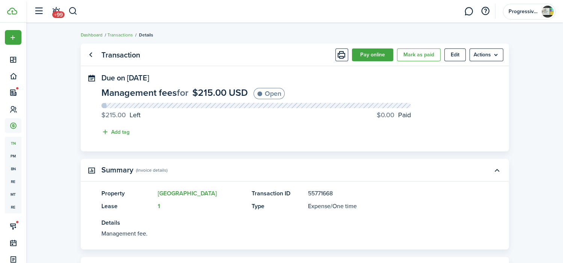
click at [86, 34] on link "Dashboard" at bounding box center [92, 35] width 22 height 7
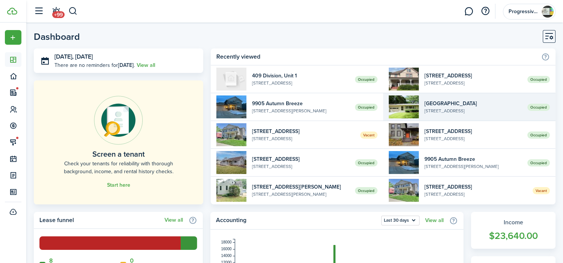
click at [474, 104] on widget-list-item-title "[GEOGRAPHIC_DATA]" at bounding box center [472, 103] width 97 height 8
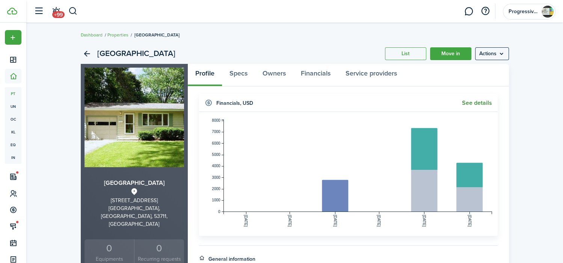
click at [478, 103] on link "See details" at bounding box center [477, 102] width 30 height 7
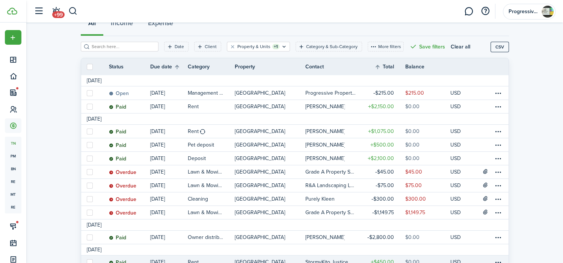
scroll to position [75, 0]
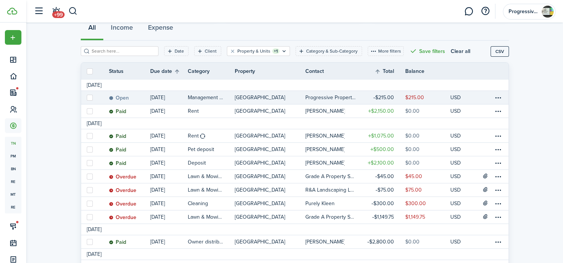
click at [303, 98] on link "[GEOGRAPHIC_DATA]" at bounding box center [270, 97] width 71 height 13
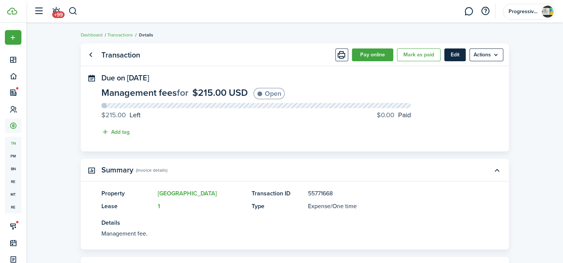
click at [449, 54] on button "Edit" at bounding box center [454, 54] width 21 height 13
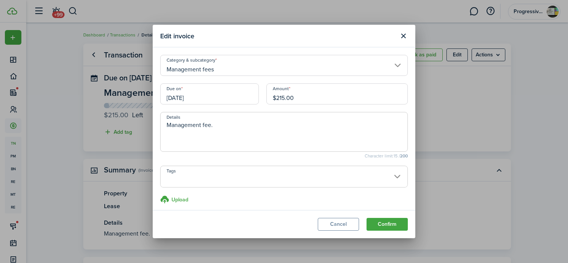
click at [283, 96] on input "$215.00" at bounding box center [336, 93] width 141 height 21
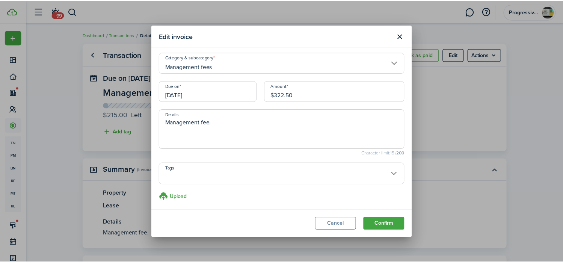
scroll to position [3, 0]
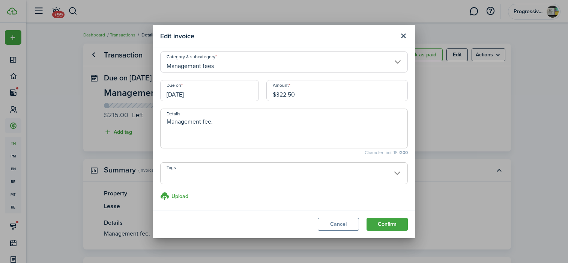
type input "$322.50"
click at [268, 130] on textarea "Management fee." at bounding box center [284, 130] width 247 height 27
click at [214, 118] on textarea "Management fee. 107.5" at bounding box center [284, 130] width 247 height 27
click at [236, 121] on textarea "Management fee. $107.5" at bounding box center [284, 130] width 247 height 27
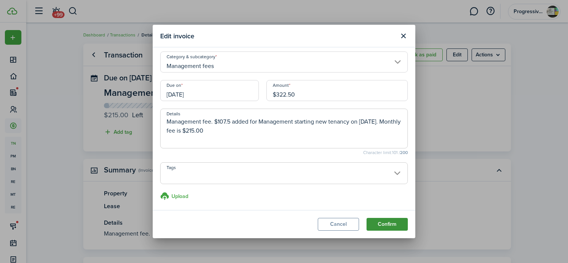
type textarea "Management fee. $107.5 added for Management starting new tenancy on [DATE]. Mon…"
click at [379, 224] on button "Confirm" at bounding box center [387, 224] width 41 height 13
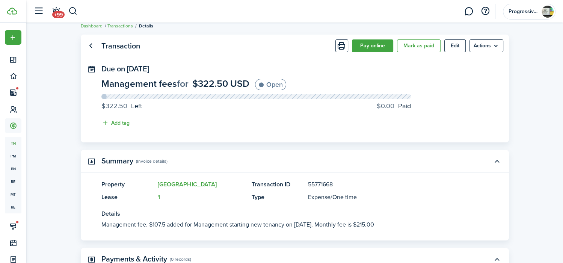
scroll to position [0, 0]
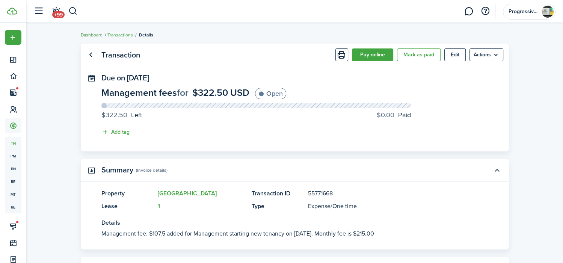
click at [90, 35] on link "Dashboard" at bounding box center [92, 35] width 22 height 7
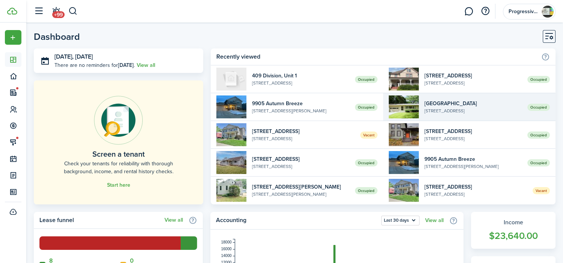
click at [448, 102] on widget-list-item-title "[GEOGRAPHIC_DATA]" at bounding box center [472, 103] width 97 height 8
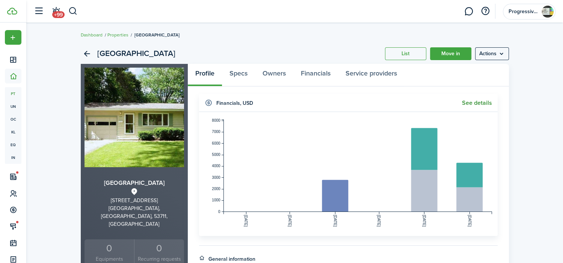
click at [470, 103] on link "See details" at bounding box center [477, 102] width 30 height 7
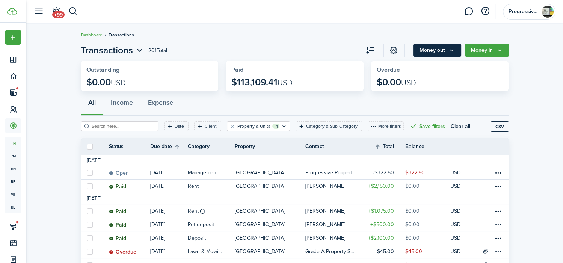
click at [418, 52] on button "Money out" at bounding box center [437, 50] width 48 height 13
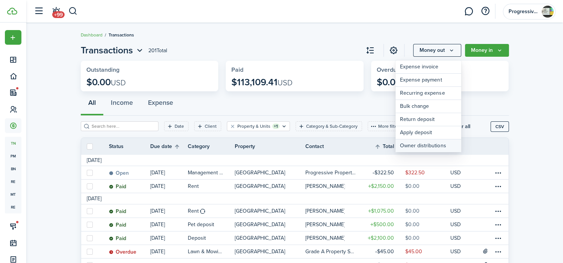
click at [410, 147] on link "Owner distributions" at bounding box center [428, 145] width 66 height 13
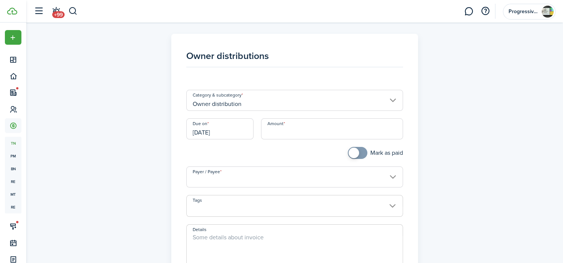
click at [296, 129] on input "Amount" at bounding box center [332, 128] width 142 height 21
click at [284, 174] on input "Payer / Payee" at bounding box center [294, 176] width 217 height 21
type input "$1,333.50"
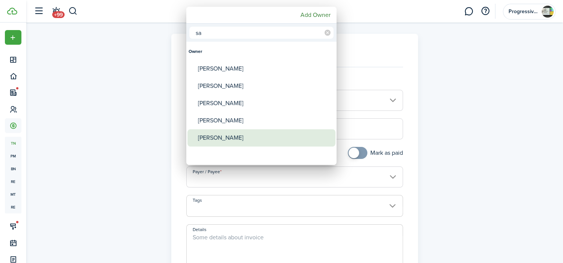
type input "sa"
click at [252, 139] on div "[PERSON_NAME]" at bounding box center [264, 137] width 133 height 17
type input "[PERSON_NAME]"
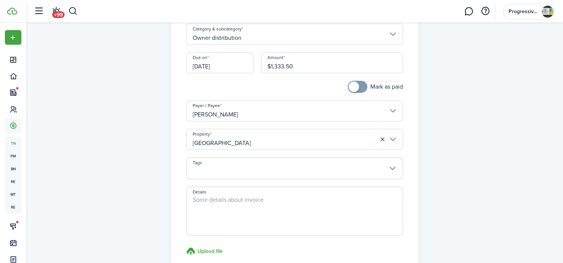
scroll to position [75, 0]
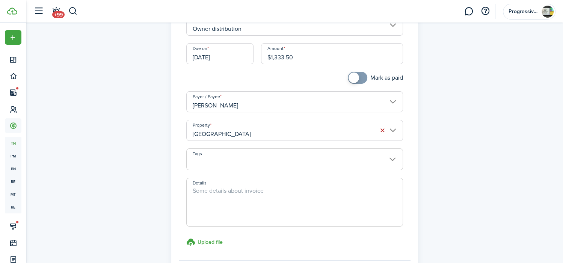
click at [287, 186] on textarea "Details" at bounding box center [295, 204] width 216 height 36
click at [301, 202] on textarea "Details" at bounding box center [295, 204] width 216 height 36
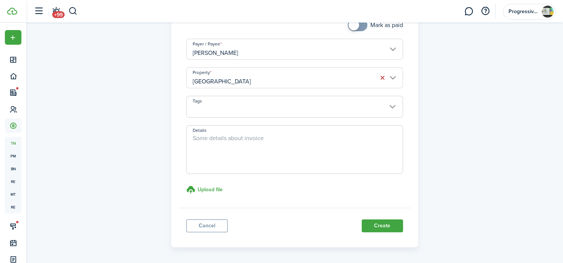
scroll to position [154, 0]
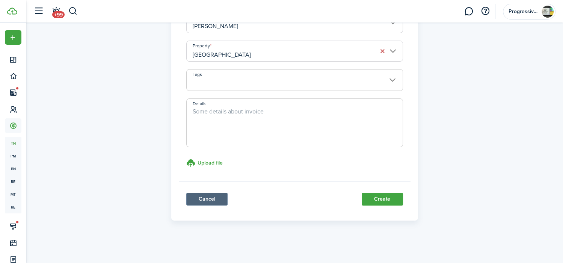
click at [204, 199] on link "Cancel" at bounding box center [206, 199] width 41 height 13
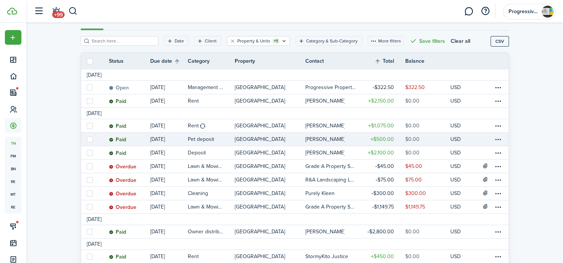
scroll to position [113, 0]
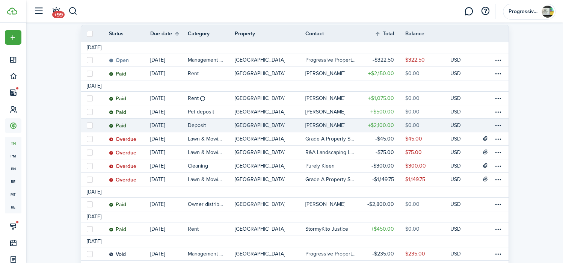
click at [314, 126] on table-profile-info-text "[PERSON_NAME]" at bounding box center [325, 125] width 40 height 6
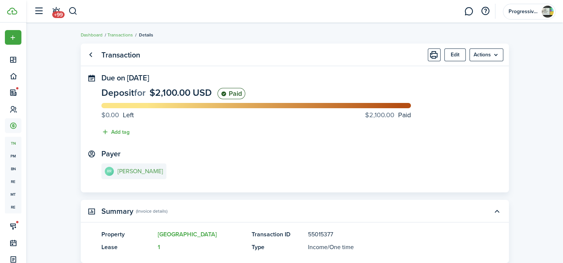
click at [125, 171] on e-details-info-title "[PERSON_NAME]" at bounding box center [139, 171] width 45 height 7
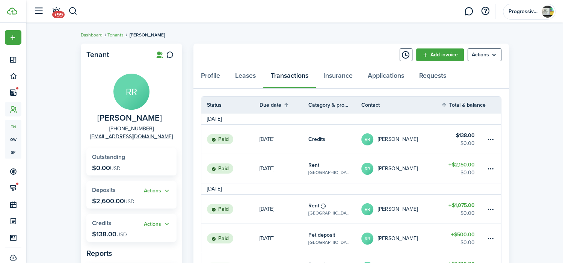
click at [88, 34] on link "Dashboard" at bounding box center [92, 35] width 22 height 7
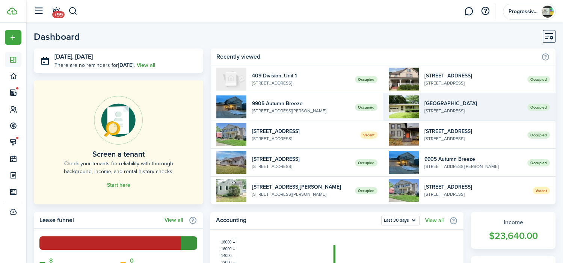
click at [453, 108] on widget-list-item-description "[STREET_ADDRESS]" at bounding box center [472, 110] width 97 height 7
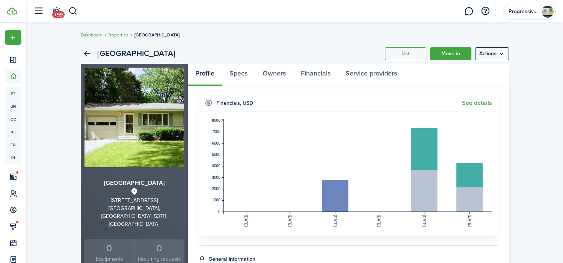
click at [469, 97] on widget-header "Financials , USD See details" at bounding box center [348, 103] width 298 height 18
click at [469, 101] on link "See details" at bounding box center [477, 102] width 30 height 7
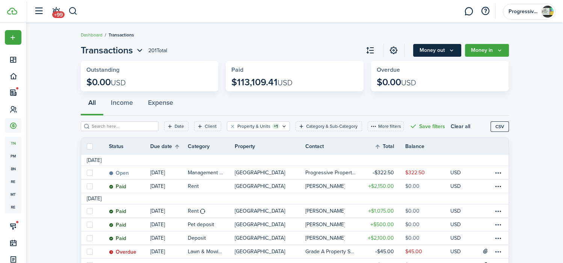
click at [426, 51] on button "Money out" at bounding box center [437, 50] width 48 height 13
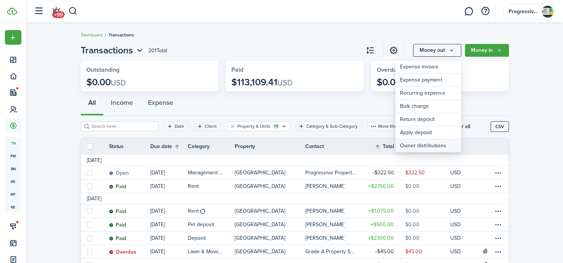
click at [412, 148] on link "Owner distributions" at bounding box center [428, 145] width 66 height 13
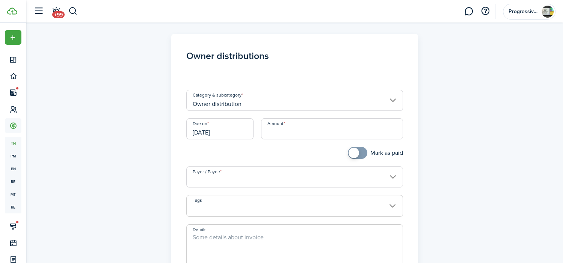
click at [285, 126] on input "Amount" at bounding box center [332, 128] width 142 height 21
click at [254, 176] on input "Payer / Payee" at bounding box center [294, 176] width 217 height 21
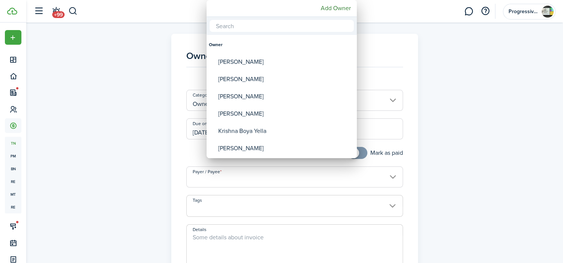
type input "$1,195.00"
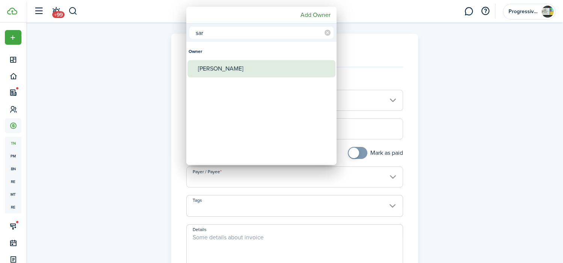
type input "sar"
click at [234, 71] on div "[PERSON_NAME]" at bounding box center [264, 68] width 133 height 17
type input "[PERSON_NAME]"
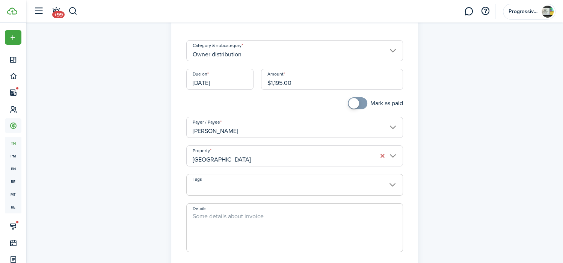
scroll to position [75, 0]
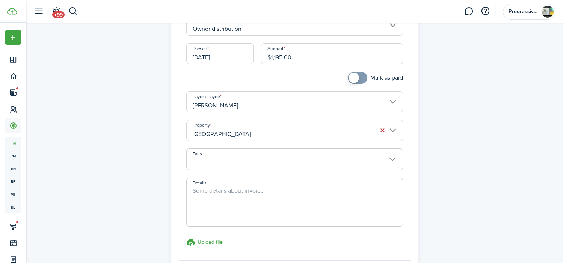
click at [231, 191] on textarea "Details" at bounding box center [295, 204] width 216 height 36
type textarea "M"
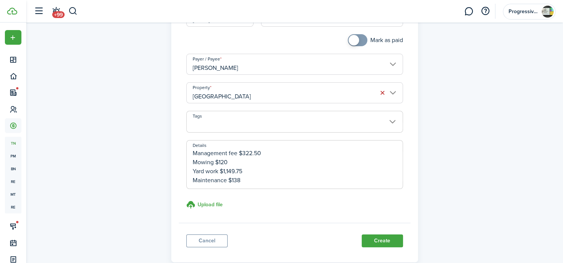
scroll to position [0, 0]
click at [238, 162] on textarea "Total income from (9/15 to present) = $3225 Management fee $322.50 Mowing $120 …" at bounding box center [295, 167] width 216 height 36
click at [242, 162] on textarea "Total income from (9/15 to present) = $3225 Management fee - $322.50 Mowing $12…" at bounding box center [295, 167] width 216 height 36
click at [238, 164] on textarea "Total income from (9/15 to present) = $3225 Management fee -$322.50 Mowing $120…" at bounding box center [295, 167] width 216 height 36
click at [215, 171] on textarea "Total income from (9/15 to present) = $3225 Management fee -$322.50 Mowing $120…" at bounding box center [295, 167] width 216 height 36
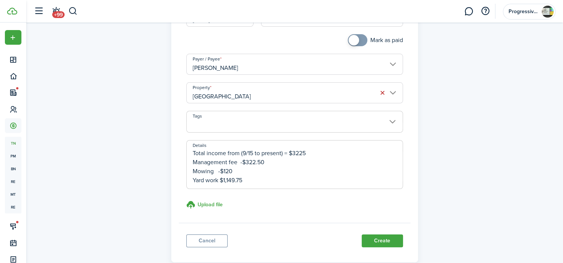
click at [221, 179] on textarea "Total income from (9/15 to present) = $3225 Management fee -$322.50 Mowing -$12…" at bounding box center [295, 167] width 216 height 36
click at [227, 179] on textarea "Total income from (9/15 to present) = $3225 Management fee -$322.50 Mowing -$12…" at bounding box center [295, 167] width 216 height 36
click at [228, 180] on textarea "Total income from (9/15 to present) = $3225 Management fee -$322.50 Mowing -$12…" at bounding box center [295, 167] width 216 height 36
click at [276, 174] on textarea "Total income from (9/15 to present) = $3225 Management fee -$322.50 Mowing -$12…" at bounding box center [295, 167] width 216 height 36
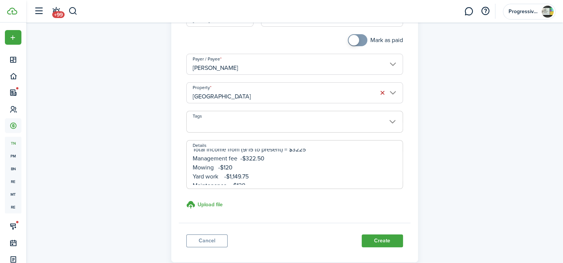
scroll to position [0, 0]
click at [341, 167] on textarea "Total income from (9/15 to present) = $3225 Management fee -$322.50 Mowing -$12…" at bounding box center [295, 167] width 216 height 36
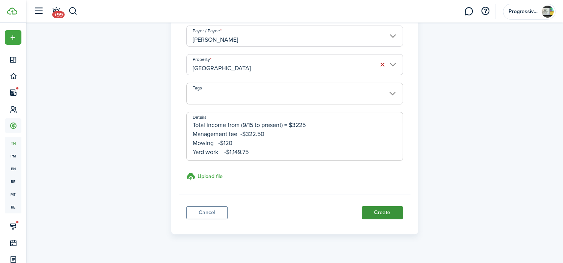
scroll to position [150, 0]
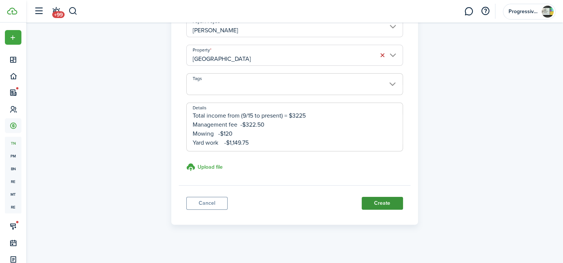
type textarea "Total income from (9/15 to present) = $3225 Management fee -$322.50 Mowing -$12…"
click at [375, 198] on button "Create" at bounding box center [381, 203] width 41 height 13
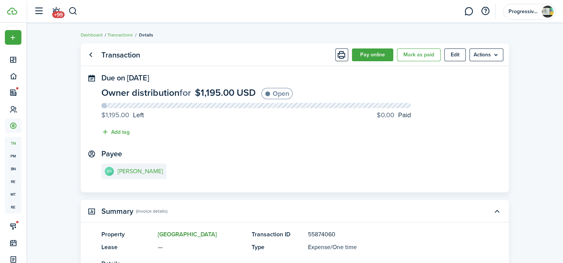
click at [194, 231] on link "[GEOGRAPHIC_DATA]" at bounding box center [187, 234] width 59 height 9
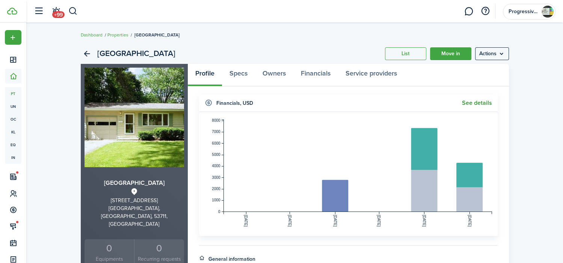
click at [466, 102] on link "See details" at bounding box center [477, 102] width 30 height 7
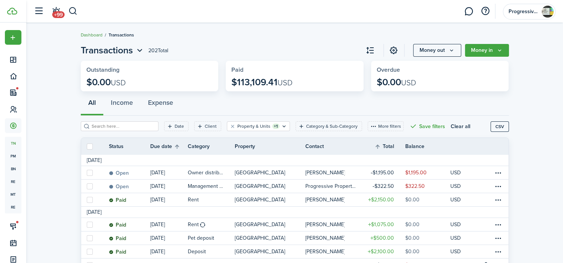
click at [97, 36] on link "Dashboard" at bounding box center [92, 35] width 22 height 7
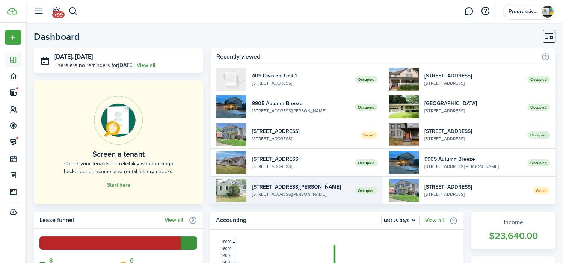
click at [311, 181] on link "Occupied [STREET_ADDRESS][PERSON_NAME][PERSON_NAME]" at bounding box center [297, 190] width 172 height 28
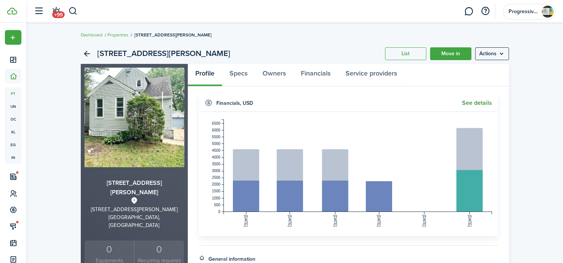
click at [471, 102] on link "See details" at bounding box center [477, 102] width 30 height 7
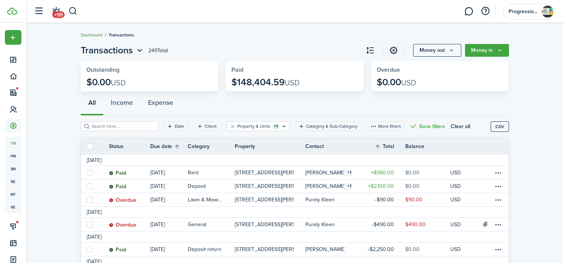
click at [92, 33] on link "Dashboard" at bounding box center [92, 35] width 22 height 7
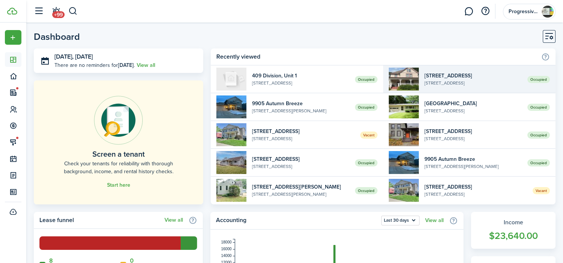
click at [459, 83] on widget-list-item-description "[STREET_ADDRESS]" at bounding box center [472, 83] width 97 height 7
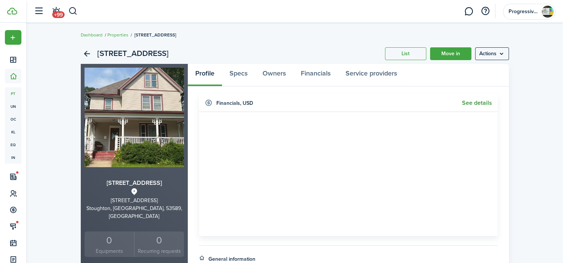
click at [467, 102] on link "See details" at bounding box center [477, 102] width 30 height 7
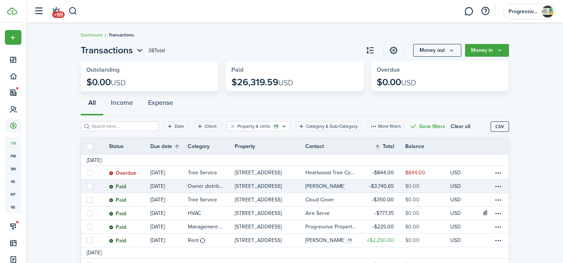
click at [248, 185] on p "[STREET_ADDRESS]" at bounding box center [258, 186] width 47 height 8
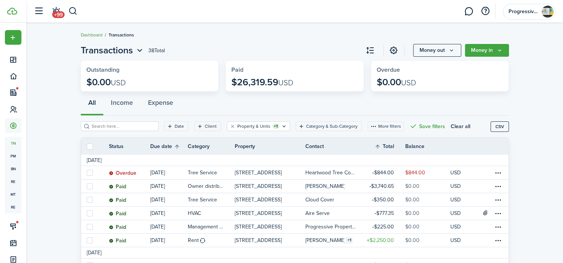
click at [94, 34] on link "Dashboard" at bounding box center [92, 35] width 22 height 7
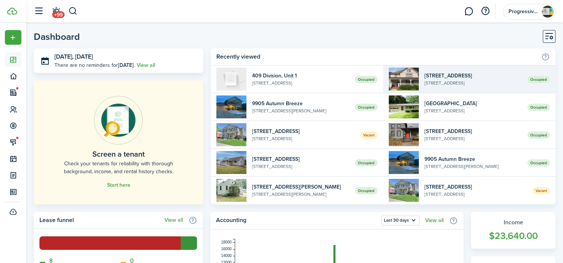
click at [453, 78] on widget-list-item-title "[STREET_ADDRESS]" at bounding box center [472, 76] width 97 height 8
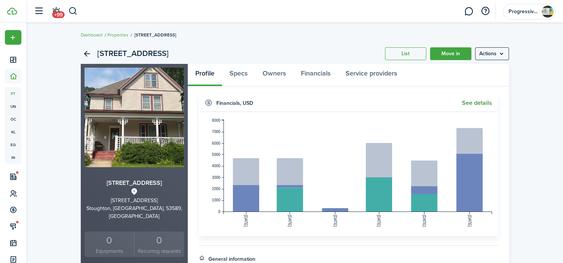
click at [477, 103] on link "See details" at bounding box center [477, 102] width 30 height 7
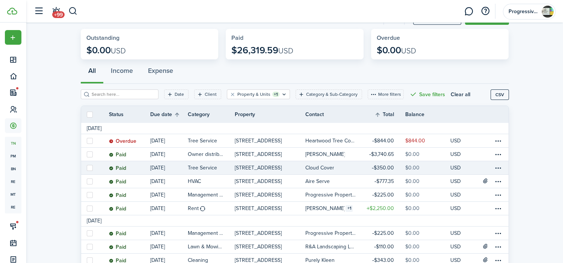
scroll to position [38, 0]
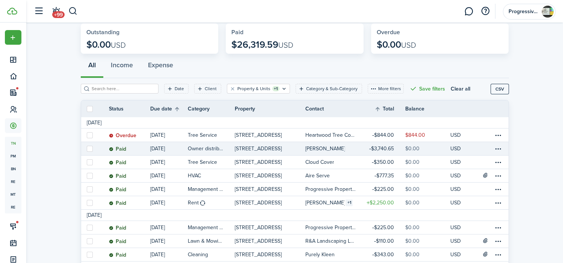
click at [291, 146] on link "[STREET_ADDRESS]" at bounding box center [270, 148] width 71 height 13
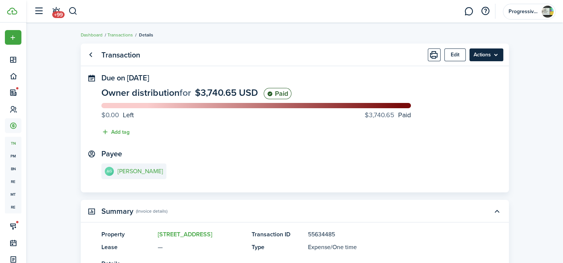
click at [492, 54] on menu-btn "Actions" at bounding box center [486, 54] width 34 height 13
click at [536, 77] on transaction-view "Transaction Edit Actions Due on Sep 05, 2025 Owner distribution for $3,740.65 U…" at bounding box center [294, 225] width 536 height 370
click at [90, 57] on link "Go back" at bounding box center [90, 54] width 13 height 13
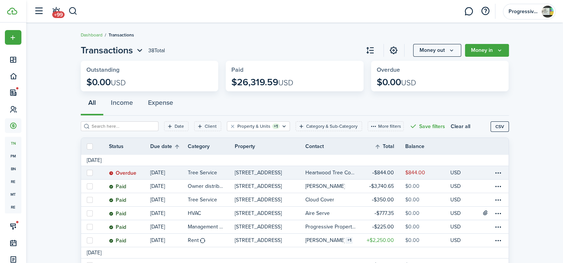
click at [290, 173] on link "[STREET_ADDRESS]" at bounding box center [270, 172] width 71 height 13
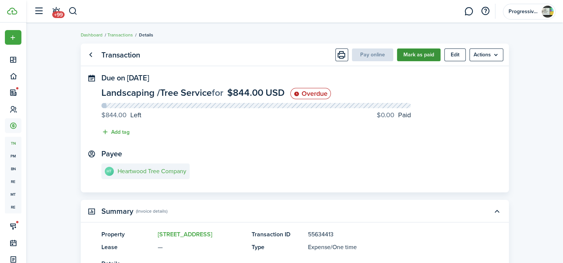
click at [417, 52] on button "Mark as paid" at bounding box center [419, 54] width 44 height 13
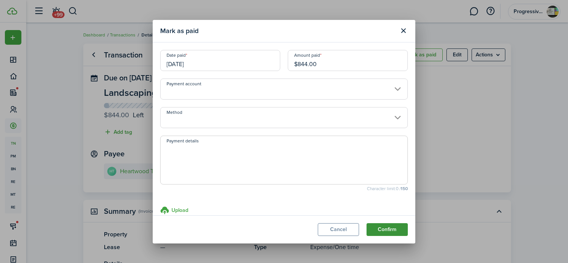
click at [381, 231] on button "Confirm" at bounding box center [387, 229] width 41 height 13
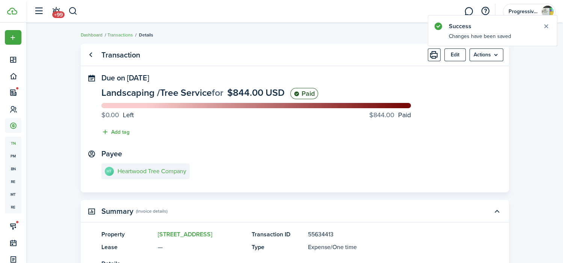
click at [84, 36] on link "Dashboard" at bounding box center [92, 35] width 22 height 7
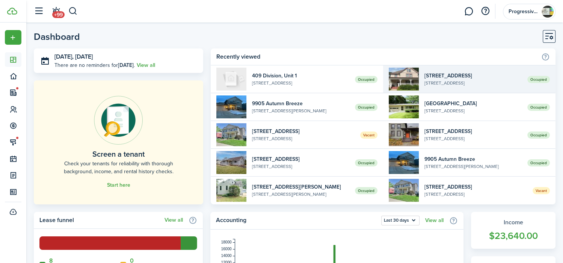
click at [459, 80] on widget-list-item-description "[STREET_ADDRESS]" at bounding box center [472, 83] width 97 height 7
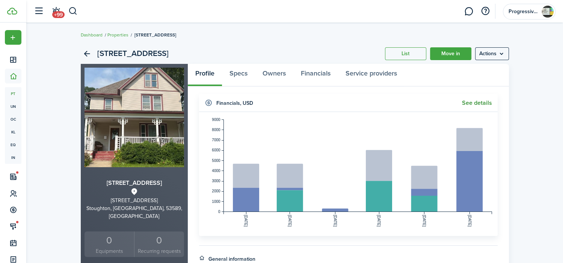
click at [475, 101] on link "See details" at bounding box center [477, 102] width 30 height 7
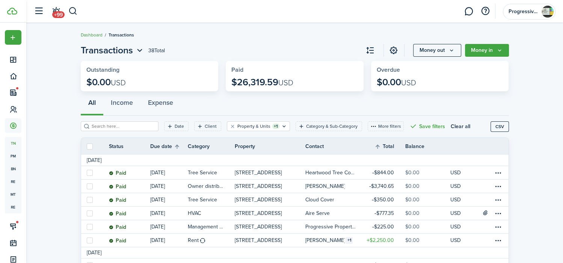
click at [91, 33] on link "Dashboard" at bounding box center [92, 35] width 22 height 7
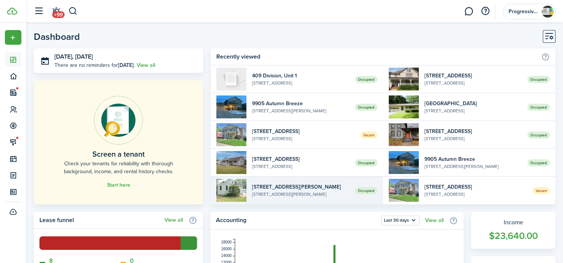
click at [314, 187] on widget-list-item-title "[STREET_ADDRESS][PERSON_NAME]" at bounding box center [300, 187] width 97 height 8
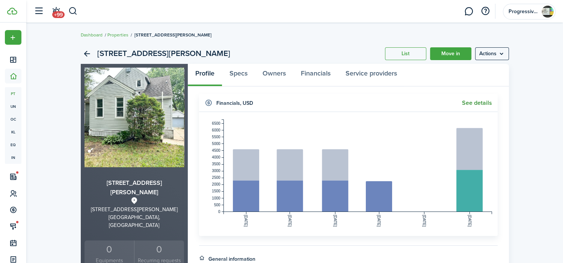
click at [481, 104] on link "See details" at bounding box center [477, 102] width 30 height 7
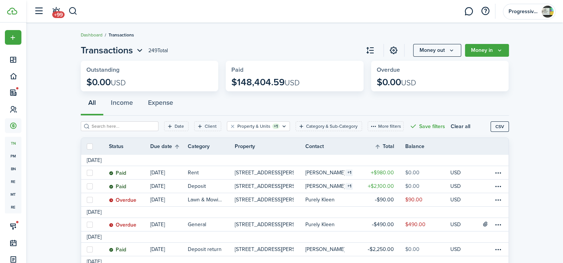
click at [90, 34] on link "Dashboard" at bounding box center [92, 35] width 22 height 7
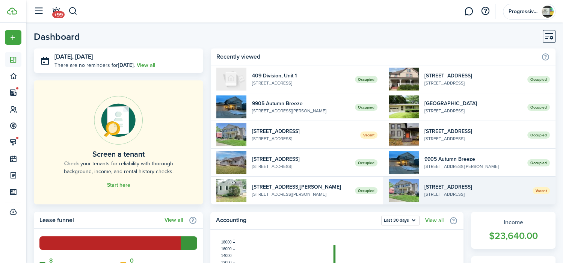
click at [456, 187] on widget-list-item-title "[STREET_ADDRESS]" at bounding box center [475, 187] width 102 height 8
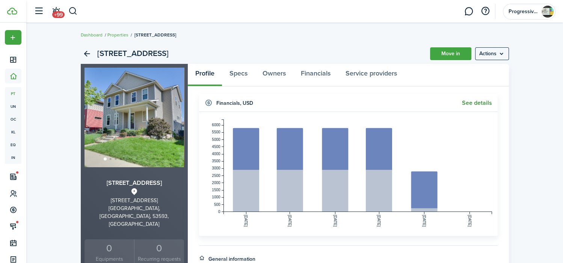
click at [465, 101] on link "See details" at bounding box center [477, 102] width 30 height 7
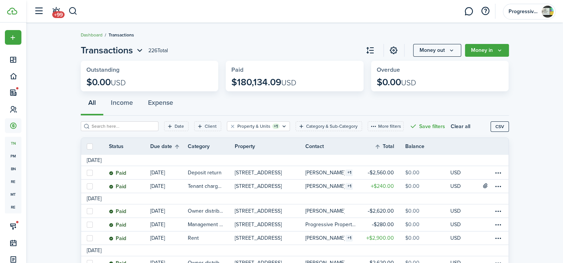
click at [86, 37] on link "Dashboard" at bounding box center [92, 35] width 22 height 7
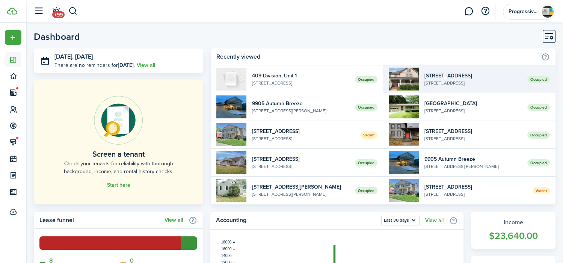
click at [437, 73] on widget-list-item-title "[STREET_ADDRESS]" at bounding box center [472, 76] width 97 height 8
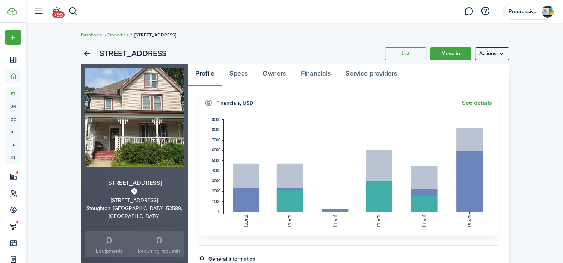
click at [467, 99] on link "See details" at bounding box center [477, 102] width 30 height 7
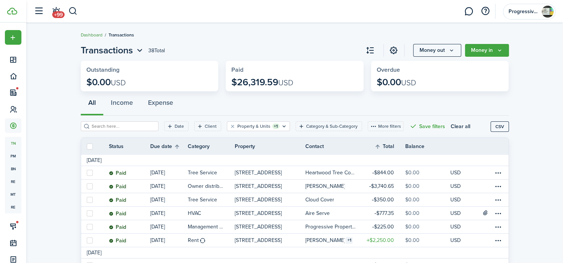
click at [93, 36] on link "Dashboard" at bounding box center [92, 35] width 22 height 7
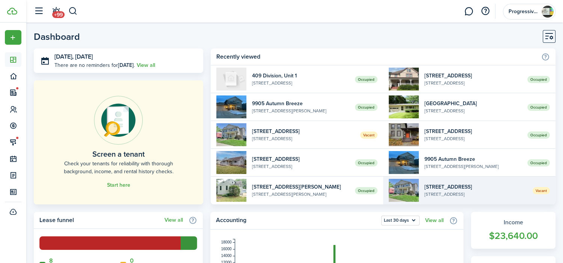
click at [435, 184] on widget-list-item-title "[STREET_ADDRESS]" at bounding box center [475, 187] width 102 height 8
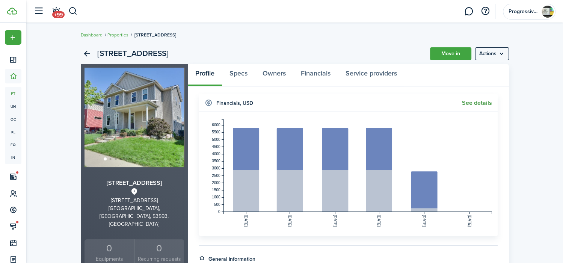
click at [475, 99] on widget-header "Financials , USD See details" at bounding box center [348, 103] width 298 height 18
click at [473, 103] on link "See details" at bounding box center [477, 102] width 30 height 7
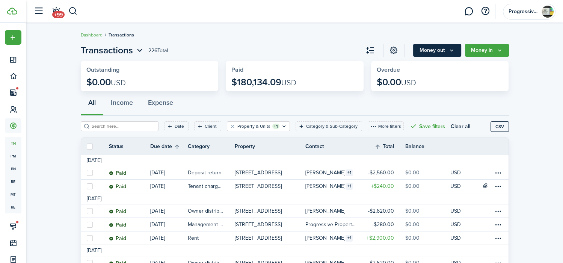
click at [430, 47] on button "Money out" at bounding box center [437, 50] width 48 height 13
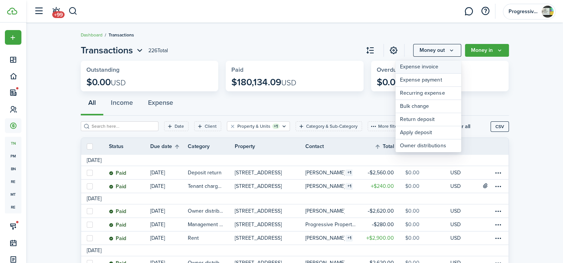
click at [417, 68] on link "Expense invoice" at bounding box center [428, 66] width 66 height 13
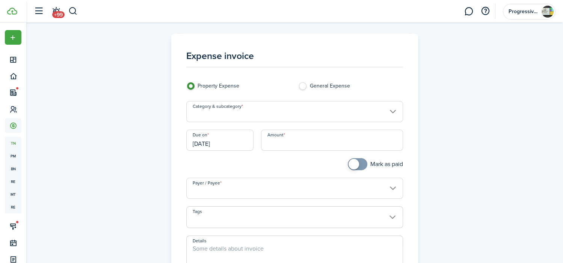
click at [288, 111] on input "Category & subcategory" at bounding box center [294, 111] width 217 height 21
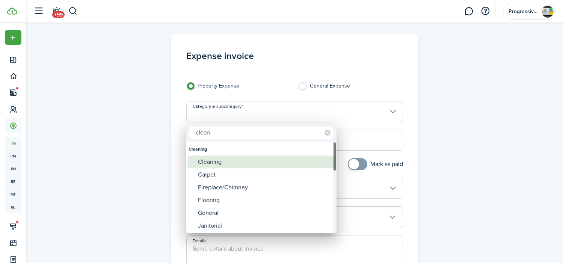
type input "clean"
click at [238, 160] on div "Cleaning" at bounding box center [264, 161] width 133 height 13
type input "Cleaning"
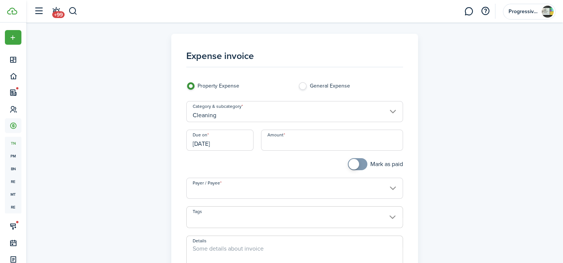
click at [296, 142] on input "Amount" at bounding box center [332, 139] width 142 height 21
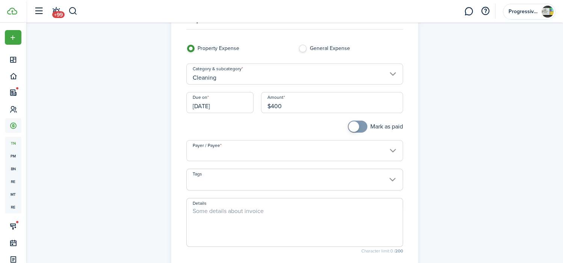
click at [299, 152] on input "Payer / Payee" at bounding box center [294, 150] width 217 height 21
type input "$400.00"
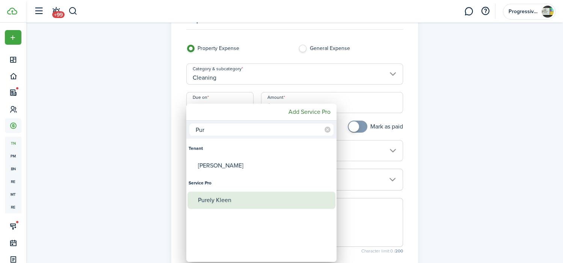
type input "Pur"
click at [231, 200] on div "Purely Kleen" at bounding box center [264, 199] width 133 height 17
type input "Purely Kleen"
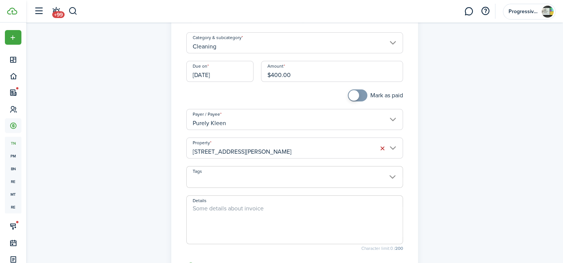
scroll to position [75, 0]
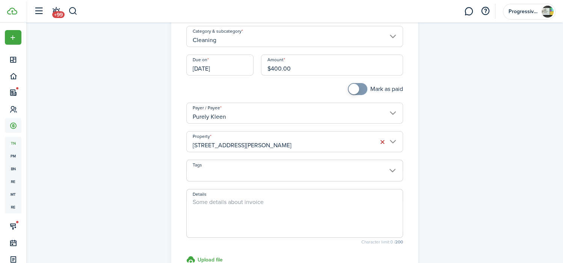
click at [274, 194] on span at bounding box center [294, 213] width 217 height 49
click at [265, 145] on input "[STREET_ADDRESS][PERSON_NAME]" at bounding box center [294, 141] width 217 height 21
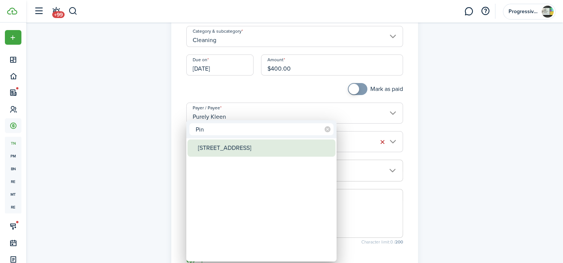
type input "Pin"
click at [277, 141] on div "[STREET_ADDRESS]" at bounding box center [264, 147] width 133 height 17
type input "[STREET_ADDRESS]"
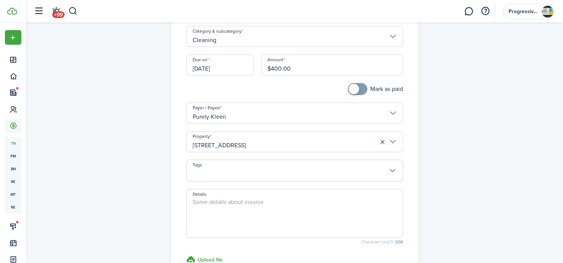
click at [259, 196] on span at bounding box center [294, 213] width 217 height 49
click at [259, 205] on textarea "Details" at bounding box center [295, 215] width 216 height 36
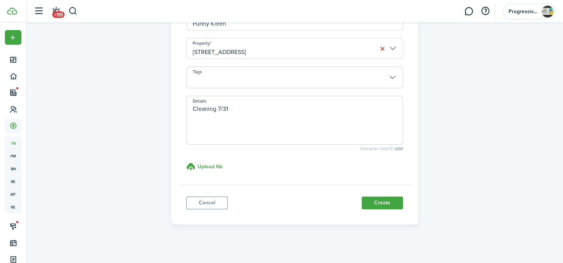
scroll to position [172, 0]
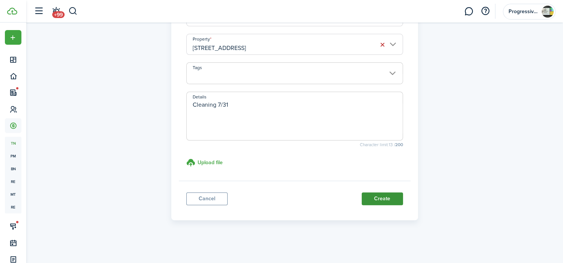
type textarea "Cleaning 7/31"
click at [379, 197] on button "Create" at bounding box center [381, 198] width 41 height 13
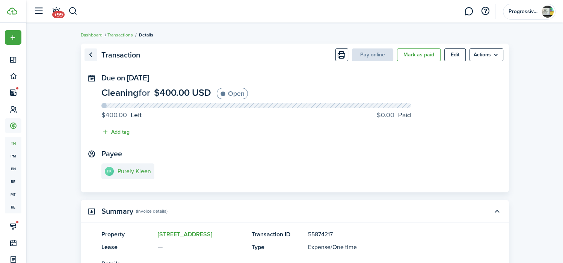
click at [91, 53] on link "Go back" at bounding box center [90, 54] width 13 height 13
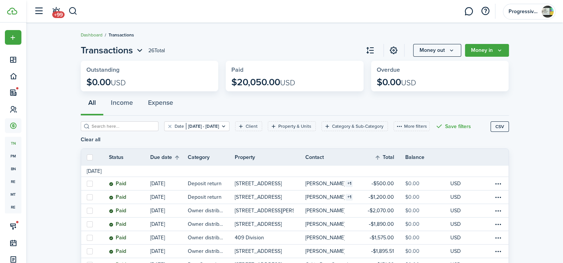
click at [97, 33] on link "Dashboard" at bounding box center [92, 35] width 22 height 7
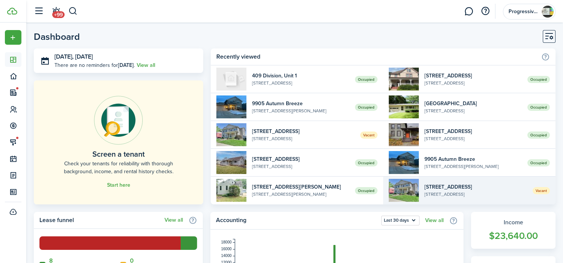
click at [470, 184] on widget-list-item-title "[STREET_ADDRESS]" at bounding box center [475, 187] width 102 height 8
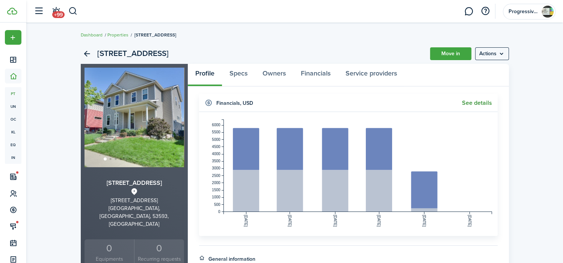
click at [471, 103] on link "See details" at bounding box center [477, 102] width 30 height 7
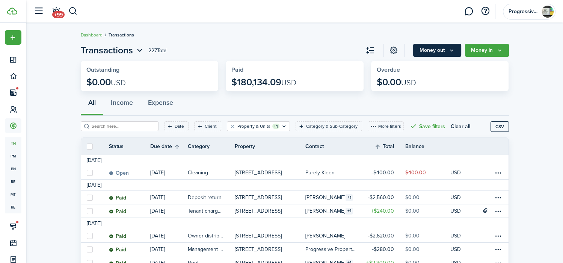
click at [436, 50] on button "Money out" at bounding box center [437, 50] width 48 height 13
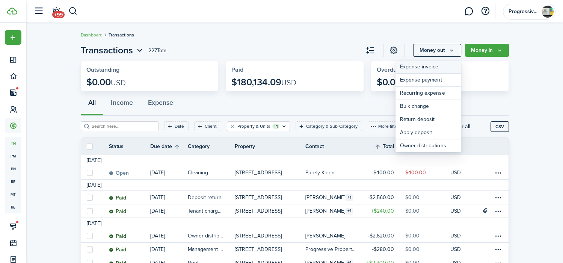
click at [417, 68] on link "Expense invoice" at bounding box center [428, 66] width 66 height 13
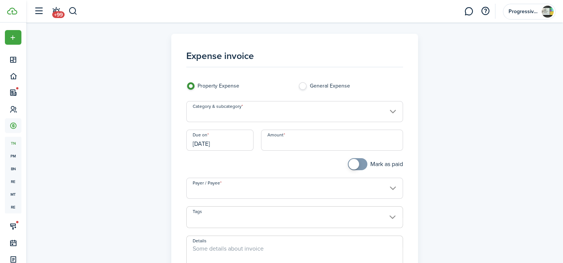
click at [284, 114] on input "Category & subcategory" at bounding box center [294, 111] width 217 height 21
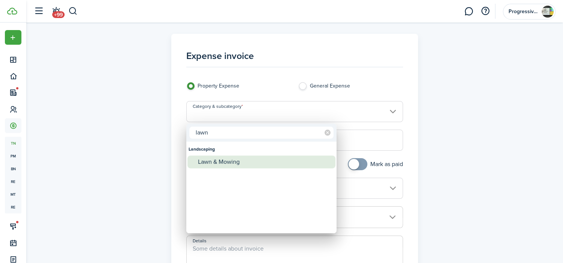
type input "lawn"
click at [252, 163] on div "Lawn & Mowing" at bounding box center [264, 161] width 133 height 13
type input "Landscaping / Lawn & Mowing"
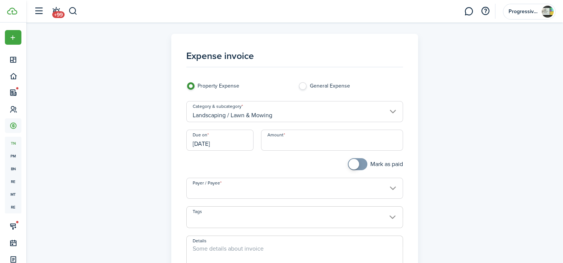
click at [325, 144] on input "Amount" at bounding box center [332, 139] width 142 height 21
type input "$240.00"
click at [255, 157] on div "Due on 09/18/2025" at bounding box center [219, 143] width 75 height 29
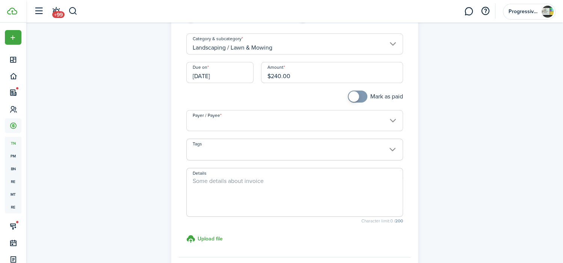
scroll to position [75, 0]
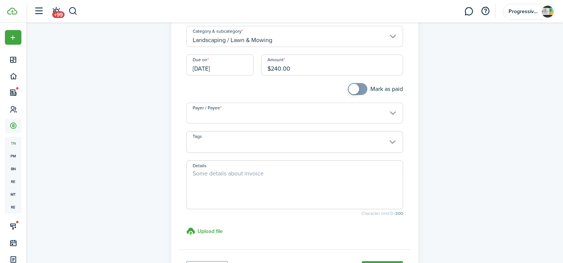
click at [260, 181] on textarea "Details" at bounding box center [295, 187] width 216 height 36
type textarea "Yard upkeep 7/31"
click at [280, 210] on mobiscroll-textarea "Details Yard upkeep 7/31 Character limit: 16 / 200" at bounding box center [294, 187] width 217 height 55
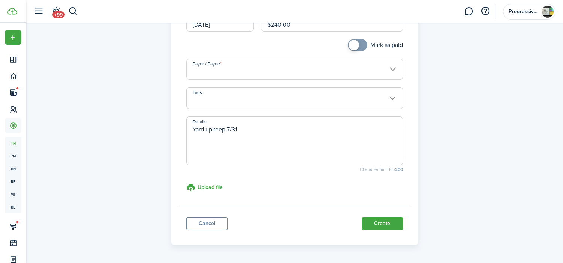
scroll to position [144, 0]
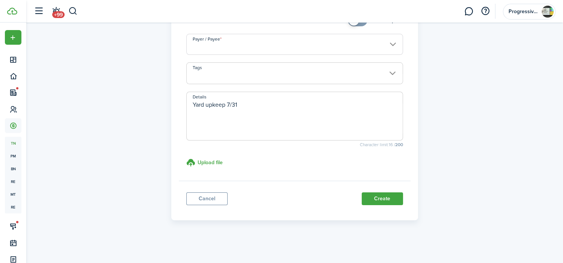
click at [289, 40] on input "Payer / Payee" at bounding box center [294, 44] width 217 height 21
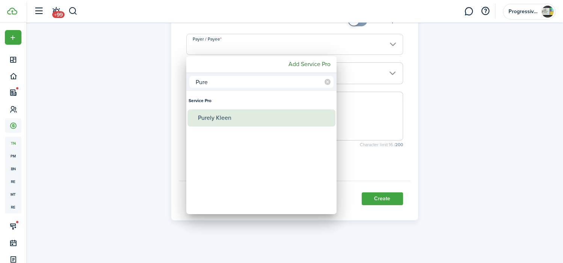
type input "Pure"
click at [235, 119] on div "Purely Kleen" at bounding box center [264, 117] width 133 height 17
type input "Purely Kleen"
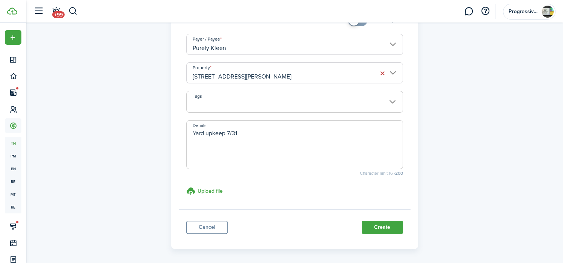
click at [281, 75] on input "[STREET_ADDRESS][PERSON_NAME]" at bounding box center [294, 72] width 217 height 21
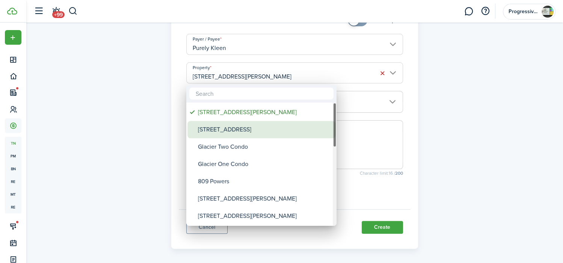
click at [249, 124] on div "[STREET_ADDRESS]" at bounding box center [264, 129] width 133 height 17
type input "[STREET_ADDRESS]"
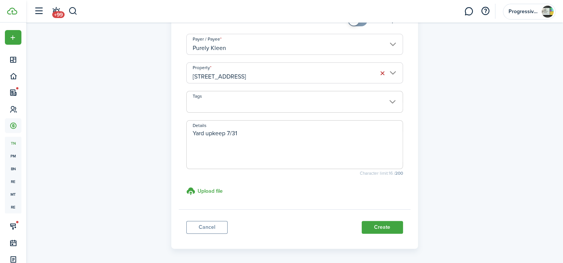
click at [390, 223] on button "Create" at bounding box center [381, 227] width 41 height 13
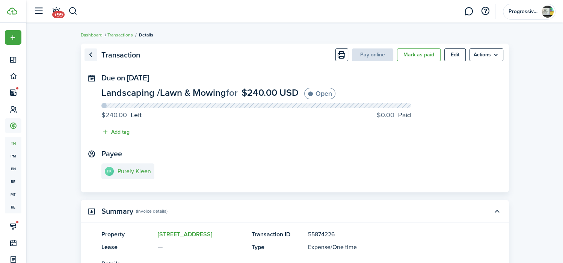
click at [90, 50] on link "Go back" at bounding box center [90, 54] width 13 height 13
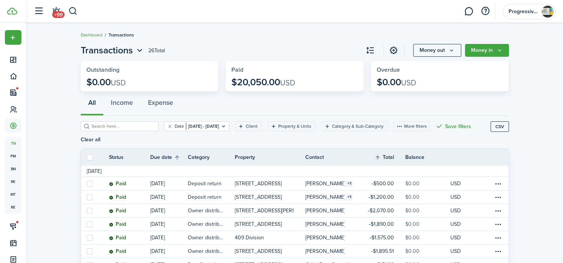
click at [95, 35] on link "Dashboard" at bounding box center [92, 35] width 22 height 7
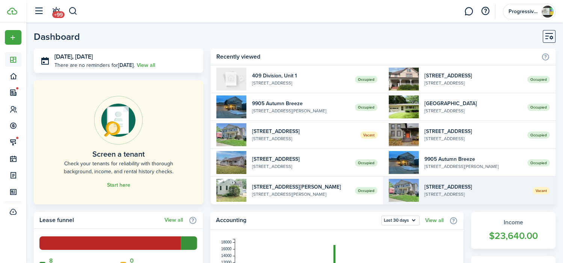
click at [480, 183] on widget-list-item-title "[STREET_ADDRESS]" at bounding box center [475, 187] width 102 height 8
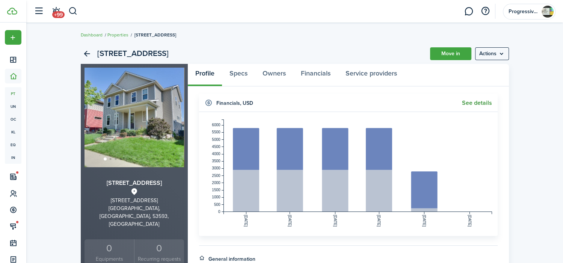
click at [470, 100] on link "See details" at bounding box center [477, 102] width 30 height 7
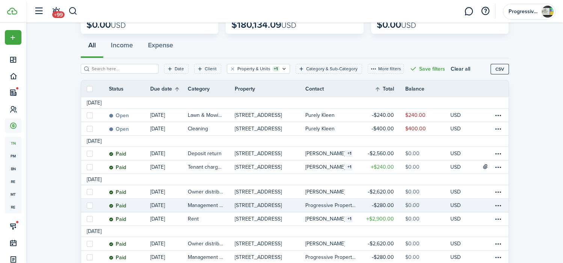
scroll to position [75, 0]
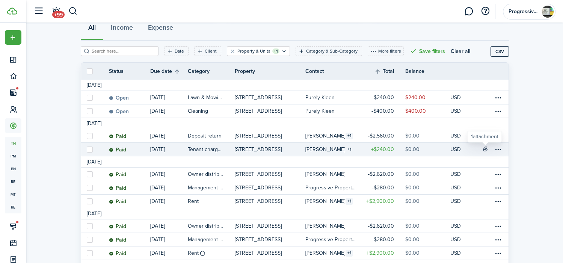
click at [486, 148] on icon at bounding box center [484, 149] width 6 height 6
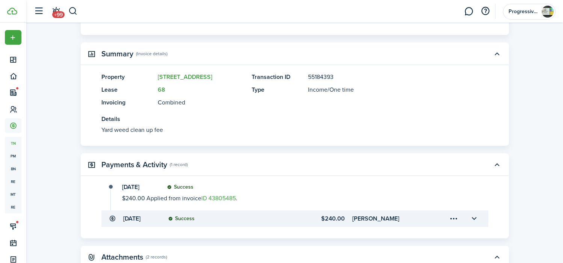
scroll to position [238, 0]
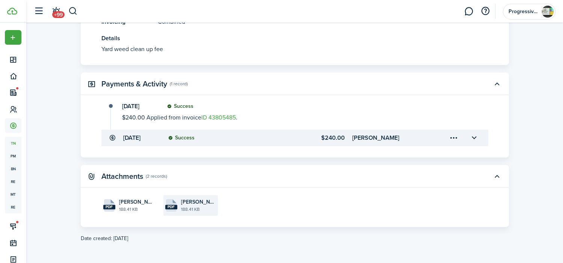
click at [188, 207] on file-size "188.41 KB" at bounding box center [198, 209] width 35 height 7
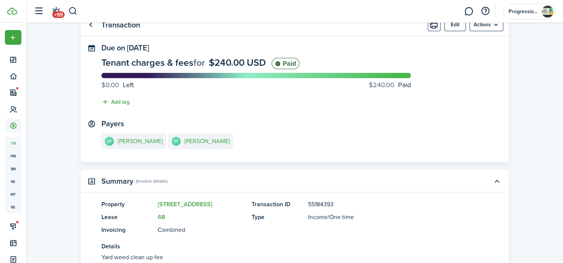
scroll to position [0, 0]
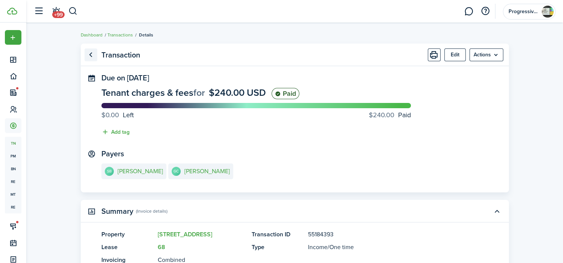
click at [89, 53] on link "Go back" at bounding box center [90, 54] width 13 height 13
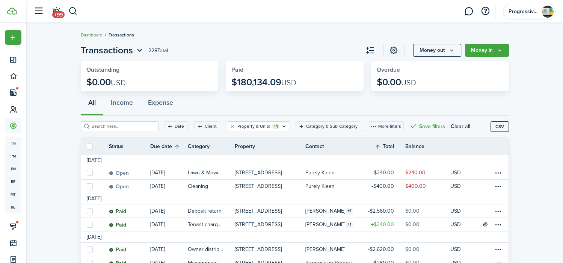
click at [89, 35] on link "Dashboard" at bounding box center [92, 35] width 22 height 7
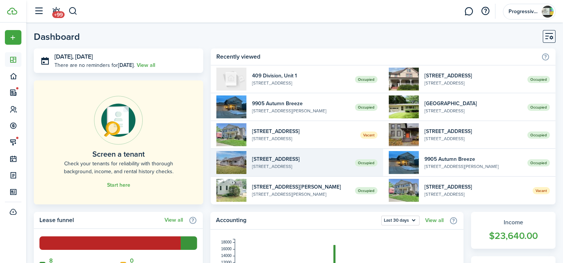
click at [326, 163] on widget-list-item-description "[STREET_ADDRESS]" at bounding box center [300, 166] width 97 height 7
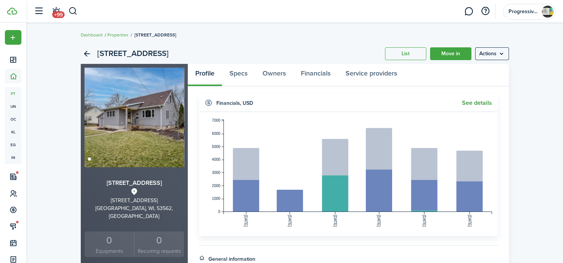
click at [470, 103] on link "See details" at bounding box center [477, 102] width 30 height 7
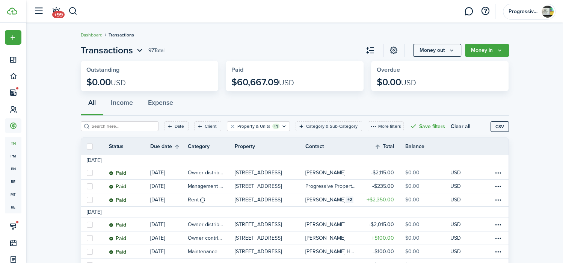
click at [87, 33] on link "Dashboard" at bounding box center [92, 35] width 22 height 7
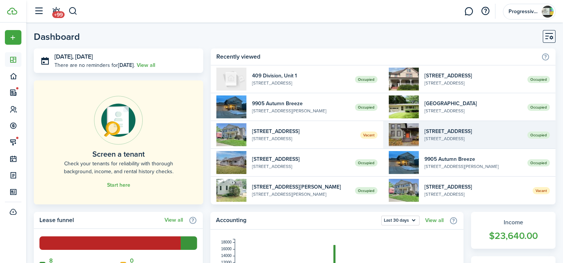
click at [424, 138] on widget-list-item-description "[STREET_ADDRESS]" at bounding box center [472, 138] width 97 height 7
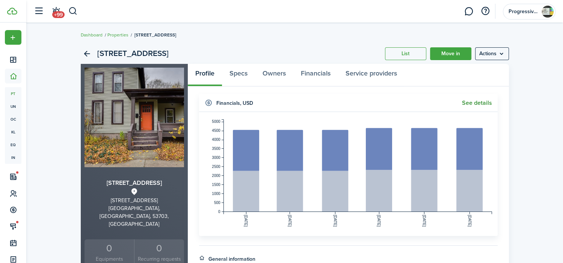
click at [465, 102] on link "See details" at bounding box center [477, 102] width 30 height 7
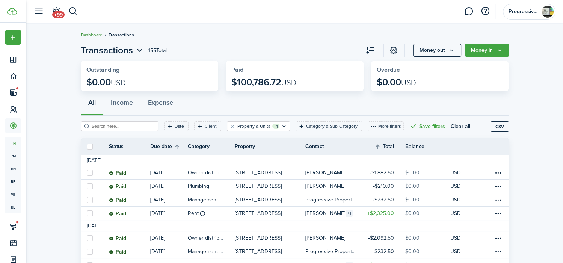
click at [90, 33] on link "Dashboard" at bounding box center [92, 35] width 22 height 7
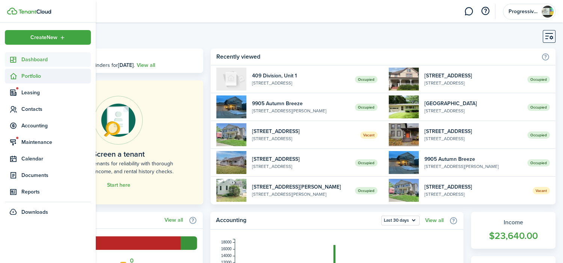
click at [35, 74] on span "Portfolio" at bounding box center [55, 76] width 69 height 8
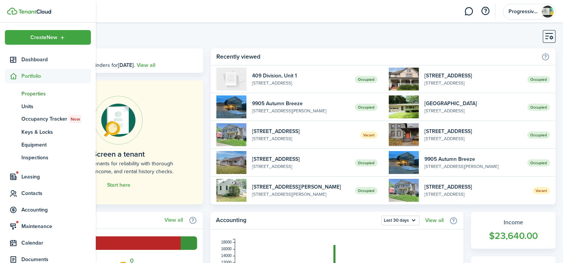
click at [34, 89] on link "pt Properties" at bounding box center [48, 93] width 86 height 13
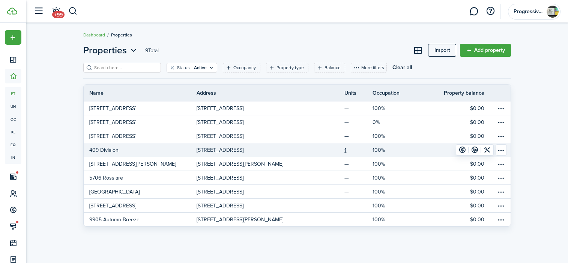
click at [164, 149] on link "409 Division" at bounding box center [140, 150] width 113 height 14
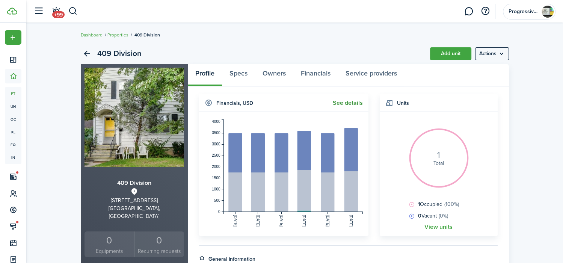
click at [348, 103] on link "See details" at bounding box center [347, 102] width 30 height 7
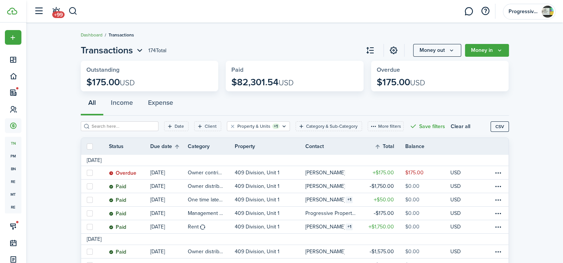
click at [92, 34] on link "Dashboard" at bounding box center [92, 35] width 22 height 7
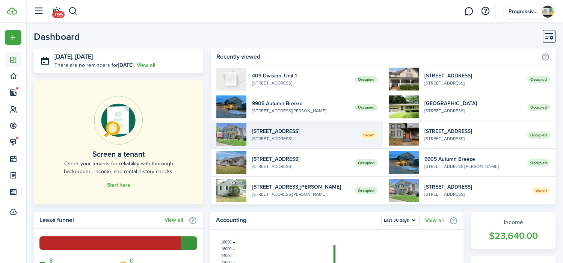
click at [283, 132] on widget-list-item-title "[STREET_ADDRESS]" at bounding box center [303, 131] width 102 height 8
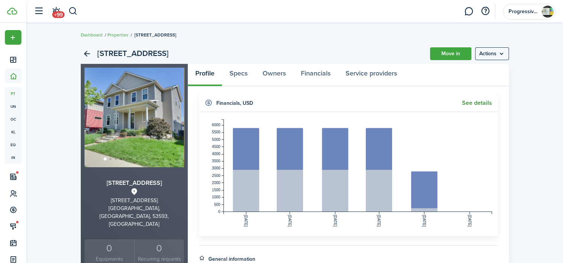
click at [469, 101] on link "See details" at bounding box center [477, 102] width 30 height 7
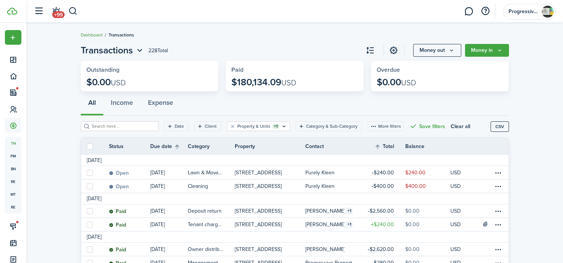
click at [96, 33] on link "Dashboard" at bounding box center [92, 35] width 22 height 7
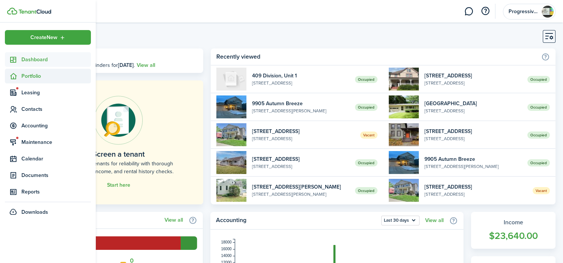
click at [27, 75] on span "Portfolio" at bounding box center [55, 76] width 69 height 8
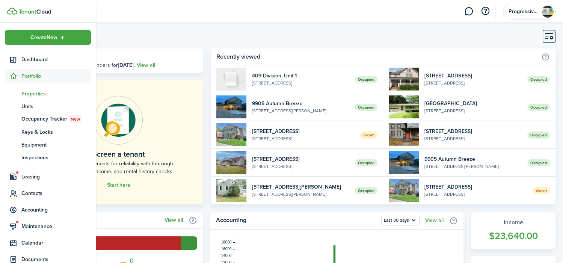
click at [41, 92] on span "Properties" at bounding box center [55, 94] width 69 height 8
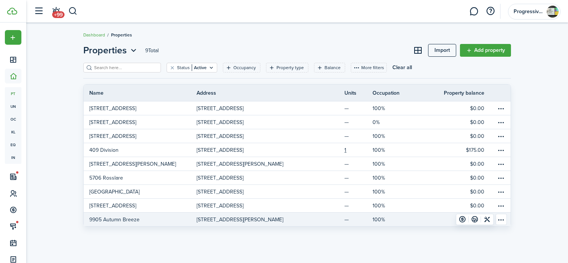
click at [192, 218] on link "9905 Autumn Breeze" at bounding box center [140, 219] width 113 height 14
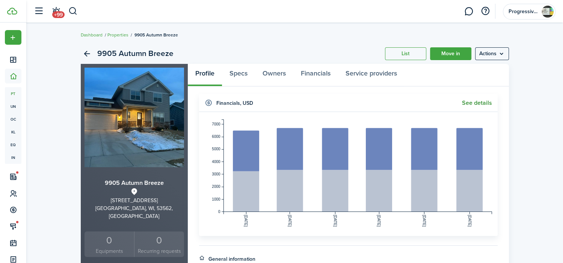
click at [466, 101] on link "See details" at bounding box center [477, 102] width 30 height 7
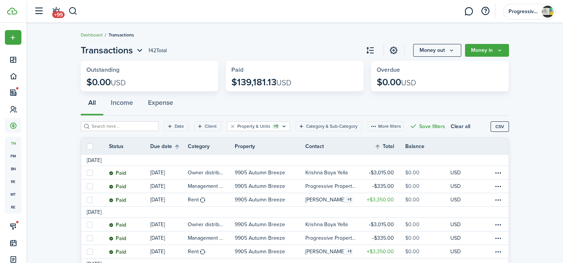
click at [88, 34] on link "Dashboard" at bounding box center [92, 35] width 22 height 7
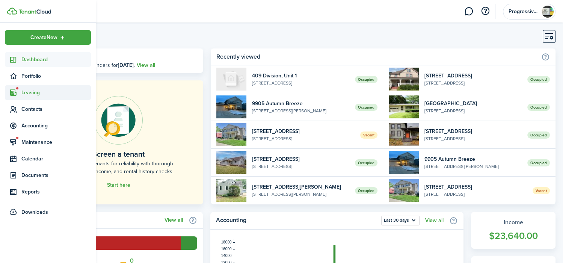
click at [31, 89] on span "Leasing" at bounding box center [55, 93] width 69 height 8
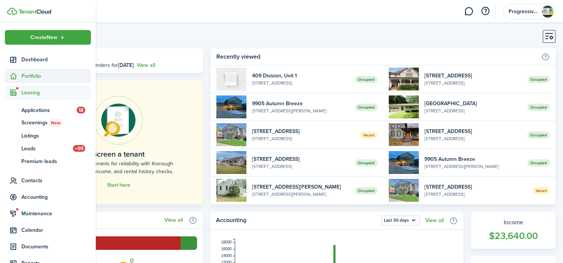
click at [40, 75] on span "Portfolio" at bounding box center [55, 76] width 69 height 8
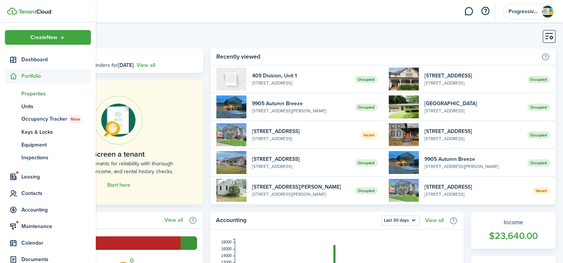
click at [43, 93] on span "Properties" at bounding box center [55, 94] width 69 height 8
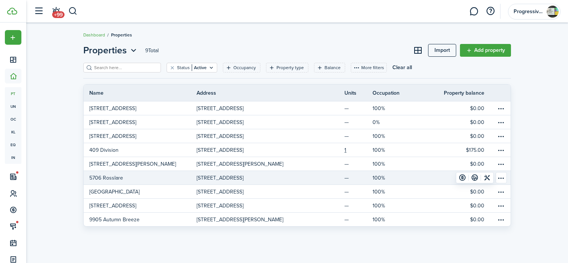
click at [141, 177] on link "5706 Rosslare" at bounding box center [140, 178] width 113 height 14
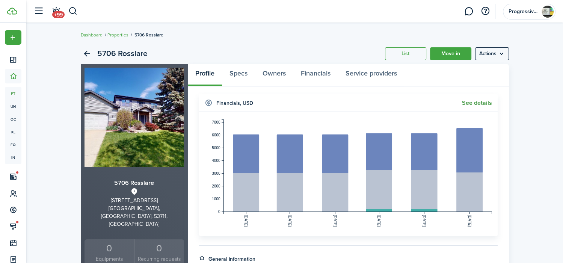
click at [472, 100] on link "See details" at bounding box center [477, 102] width 30 height 7
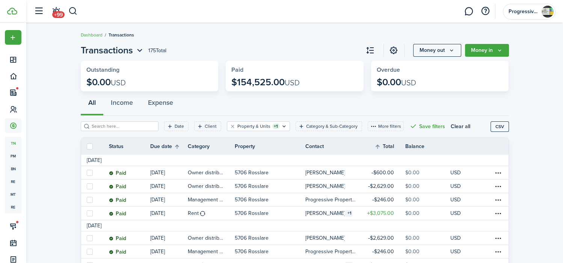
click at [92, 31] on ul "Dashboard Transactions" at bounding box center [107, 35] width 53 height 10
click at [93, 34] on link "Dashboard" at bounding box center [92, 35] width 22 height 7
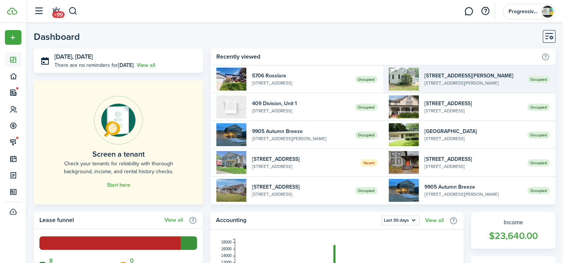
click at [443, 79] on widget-list-item-title "[STREET_ADDRESS][PERSON_NAME]" at bounding box center [472, 76] width 97 height 8
